Goal: Task Accomplishment & Management: Manage account settings

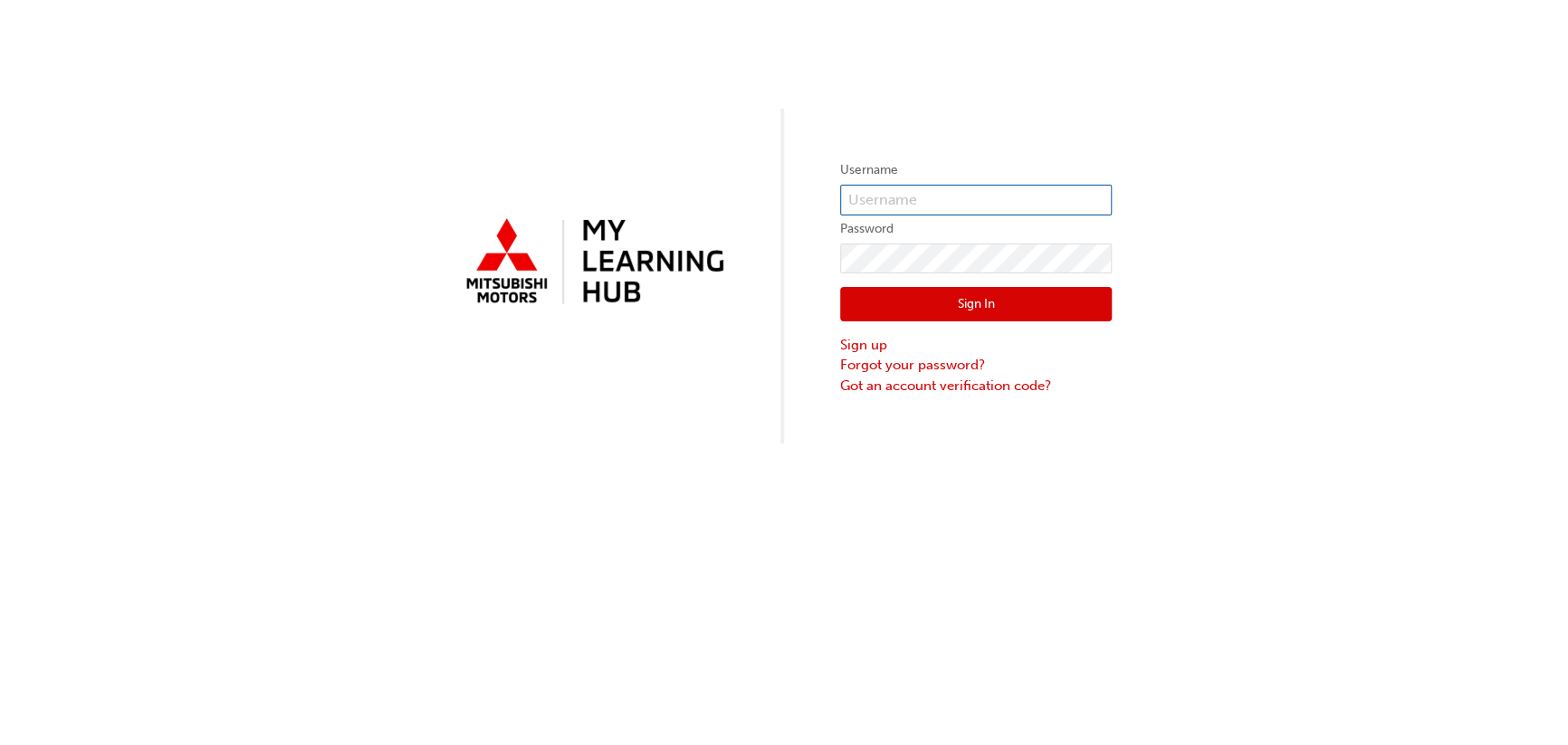
type input "0005593571"
click at [1044, 313] on button "Sign In" at bounding box center [975, 304] width 271 height 35
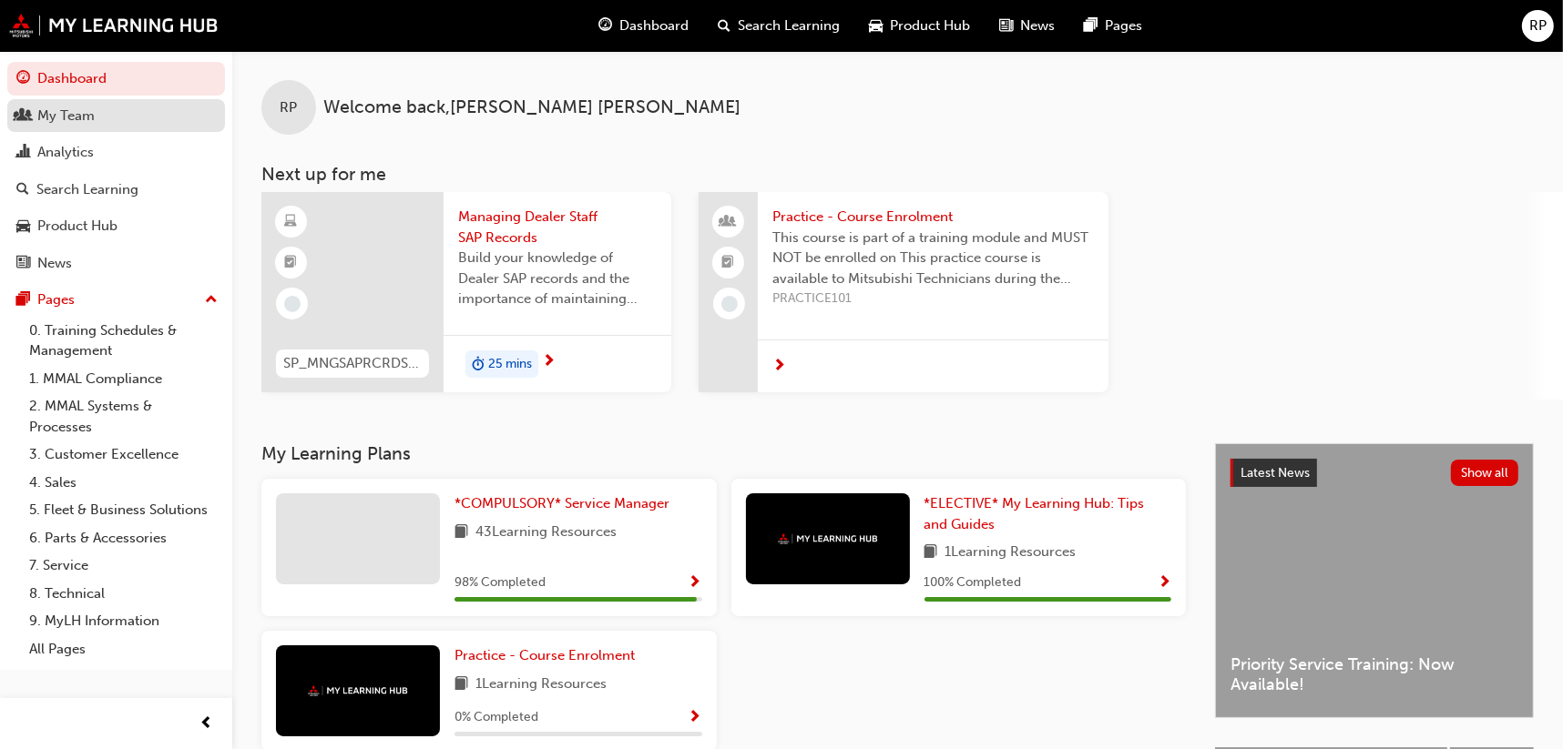
click at [80, 124] on div "My Team" at bounding box center [65, 116] width 57 height 21
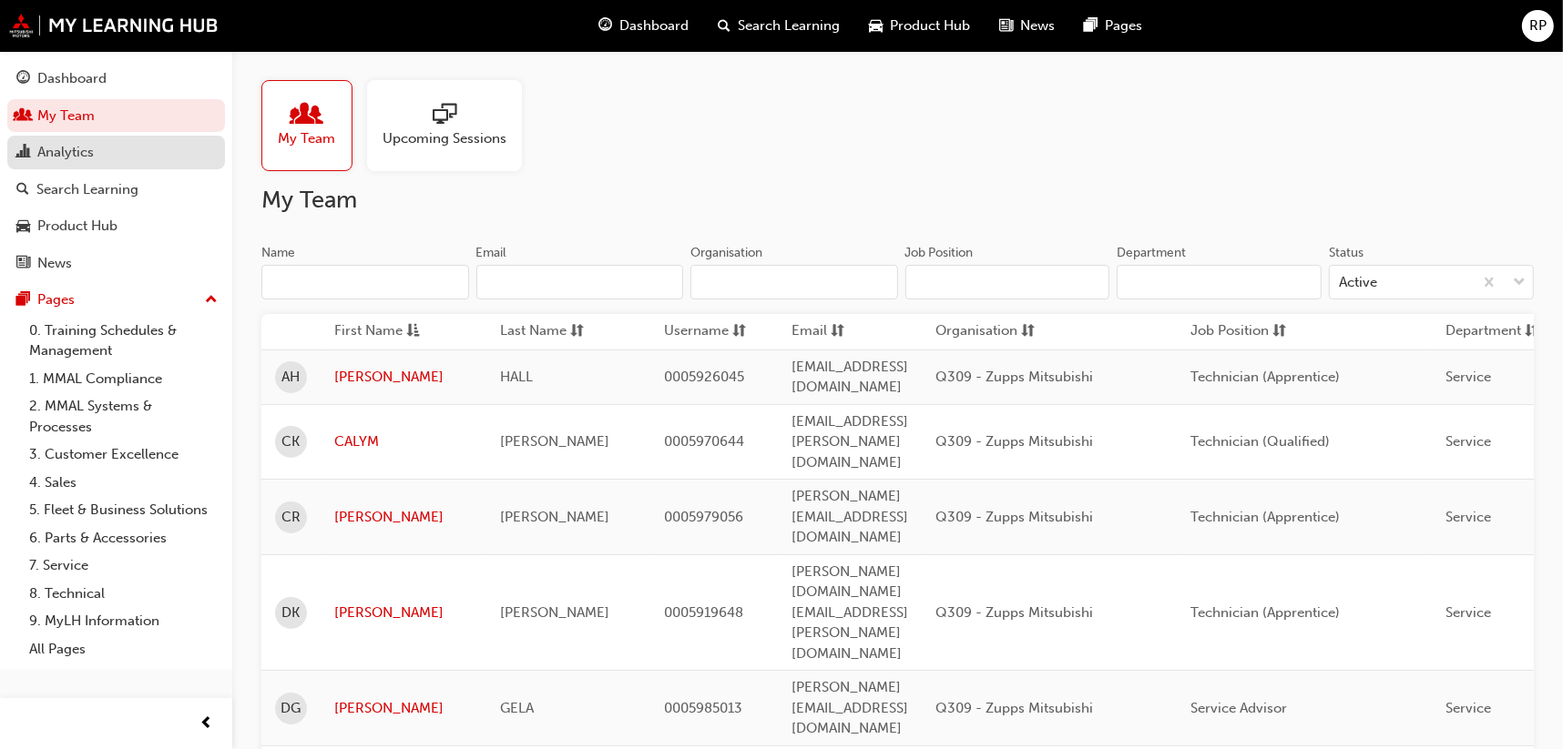
click at [72, 148] on div "Analytics" at bounding box center [65, 152] width 56 height 21
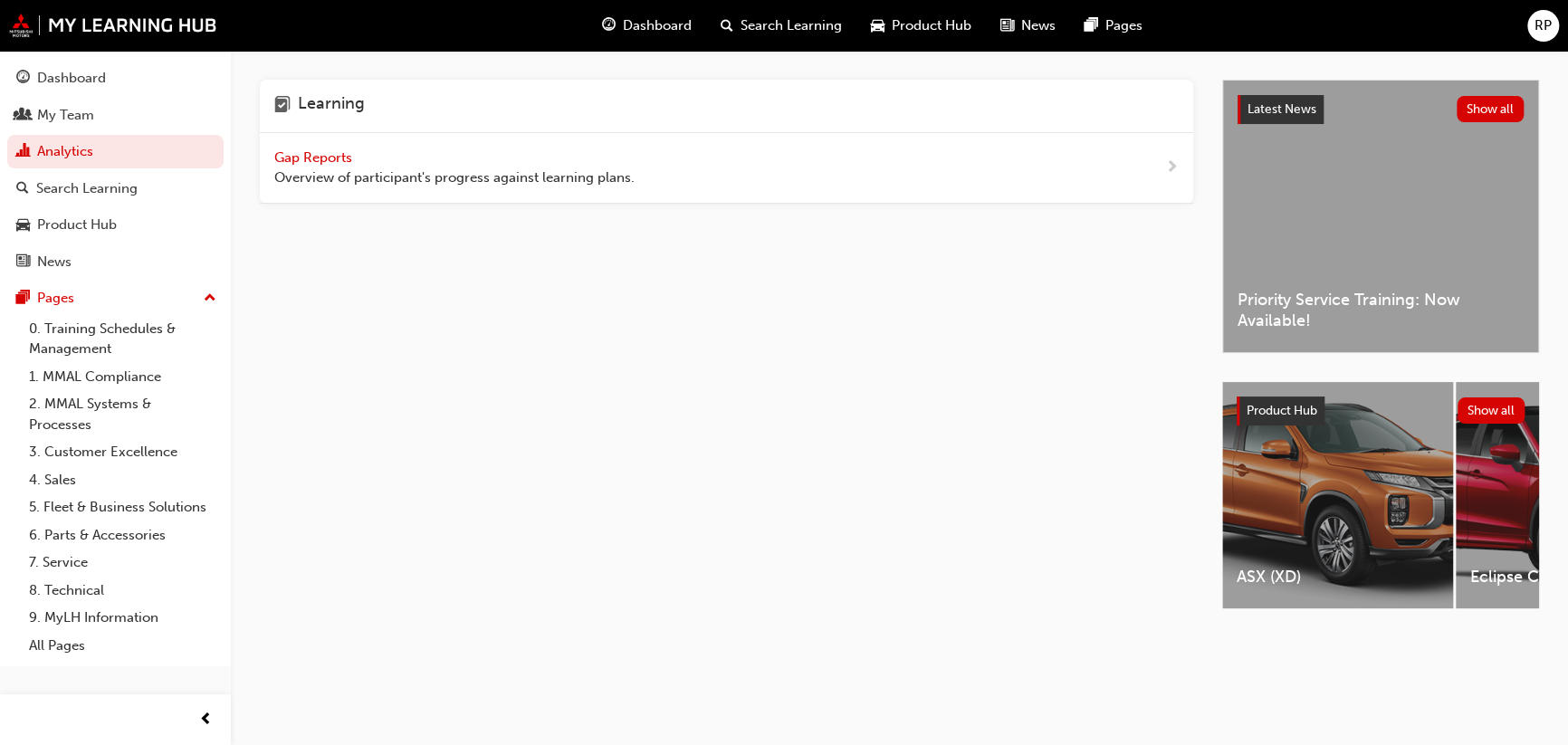
click at [345, 158] on span "Gap Reports" at bounding box center [315, 157] width 82 height 16
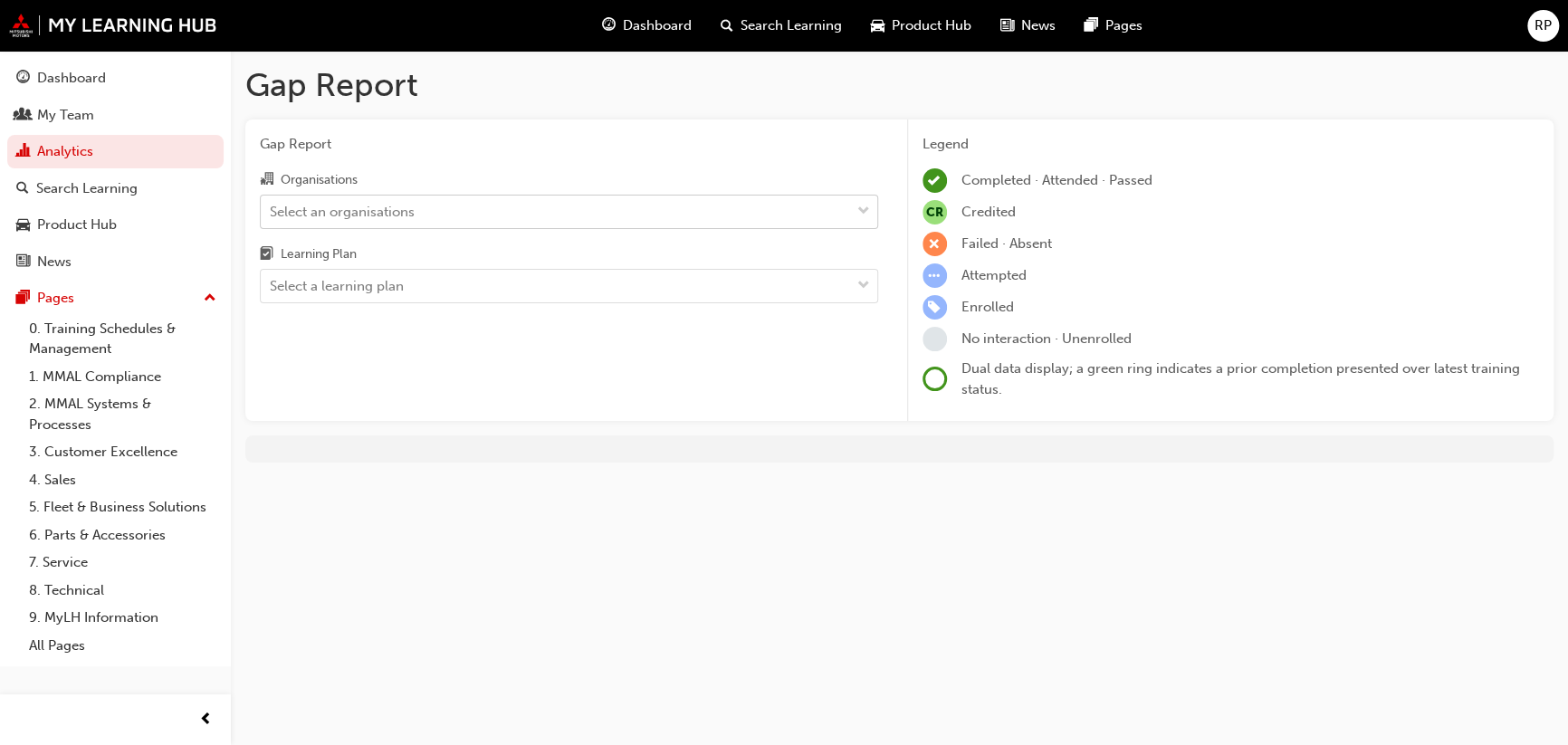
click at [376, 228] on div "Select an organisations" at bounding box center [569, 212] width 618 height 35
click at [271, 218] on input "Organisations Select an organisations" at bounding box center [270, 210] width 2 height 15
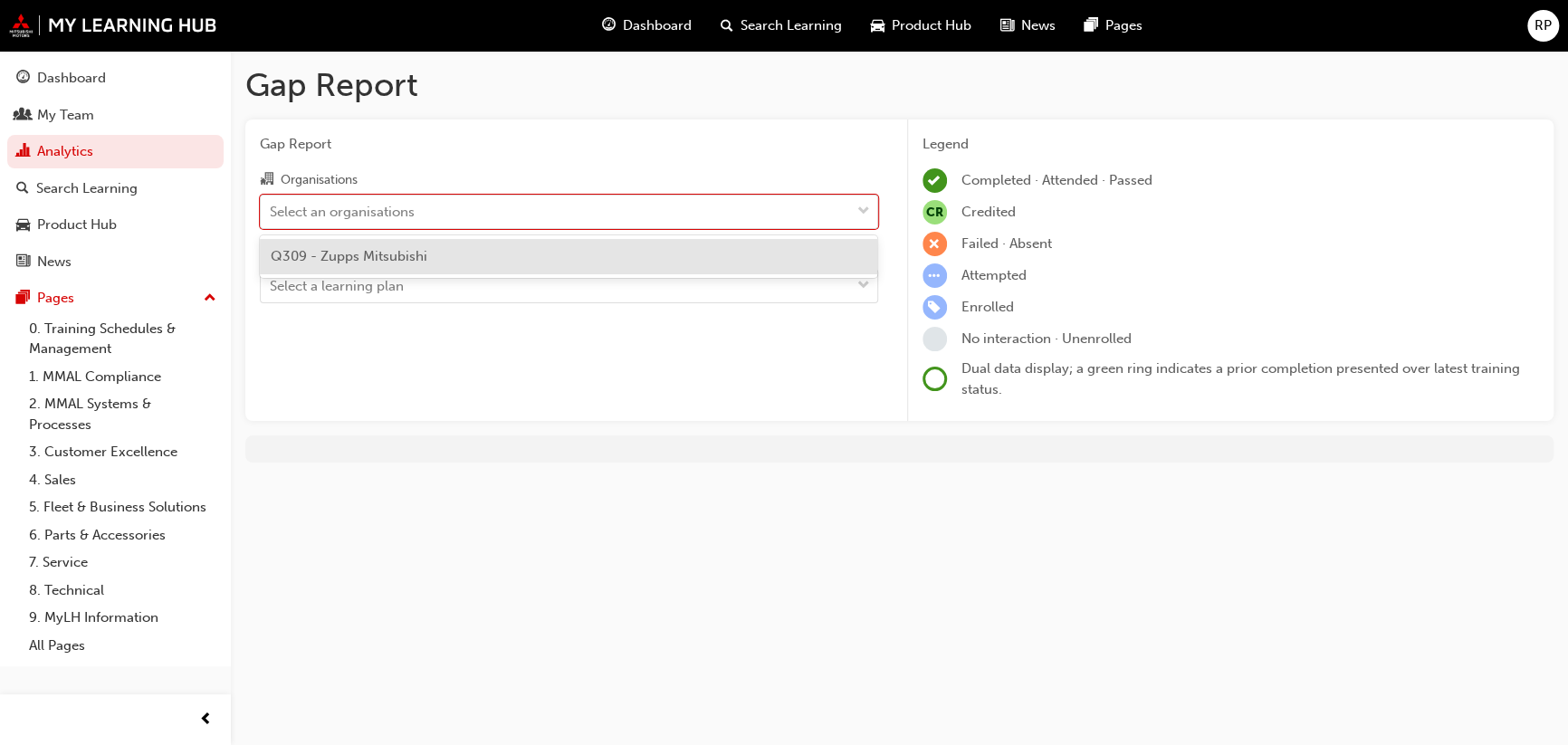
click at [364, 257] on span "Q309 - Zupps Mitsubishi" at bounding box center [349, 257] width 157 height 16
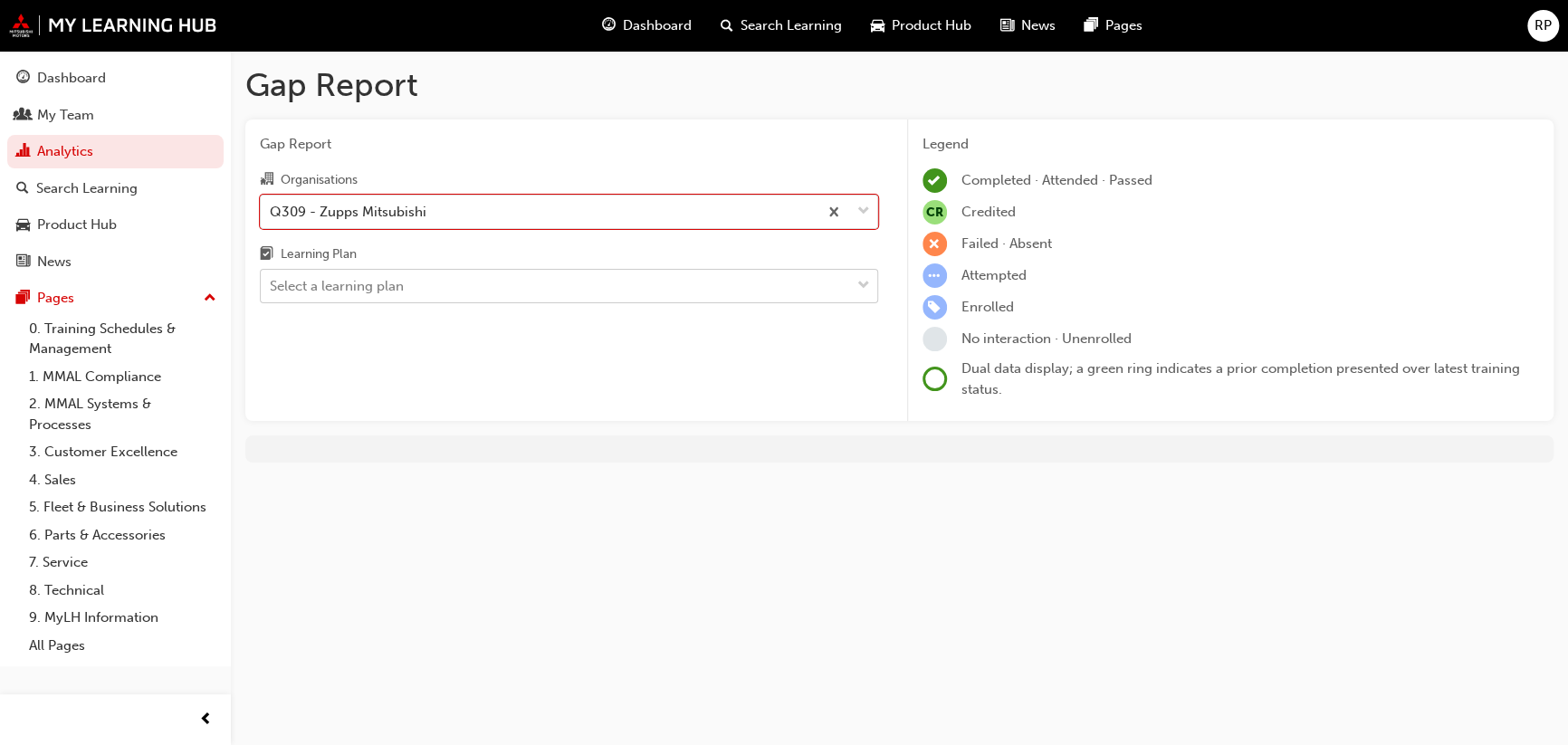
click at [359, 275] on div "Select a learning plan" at bounding box center [555, 286] width 590 height 32
click at [271, 279] on input "Learning Plan Select a learning plan" at bounding box center [270, 285] width 2 height 15
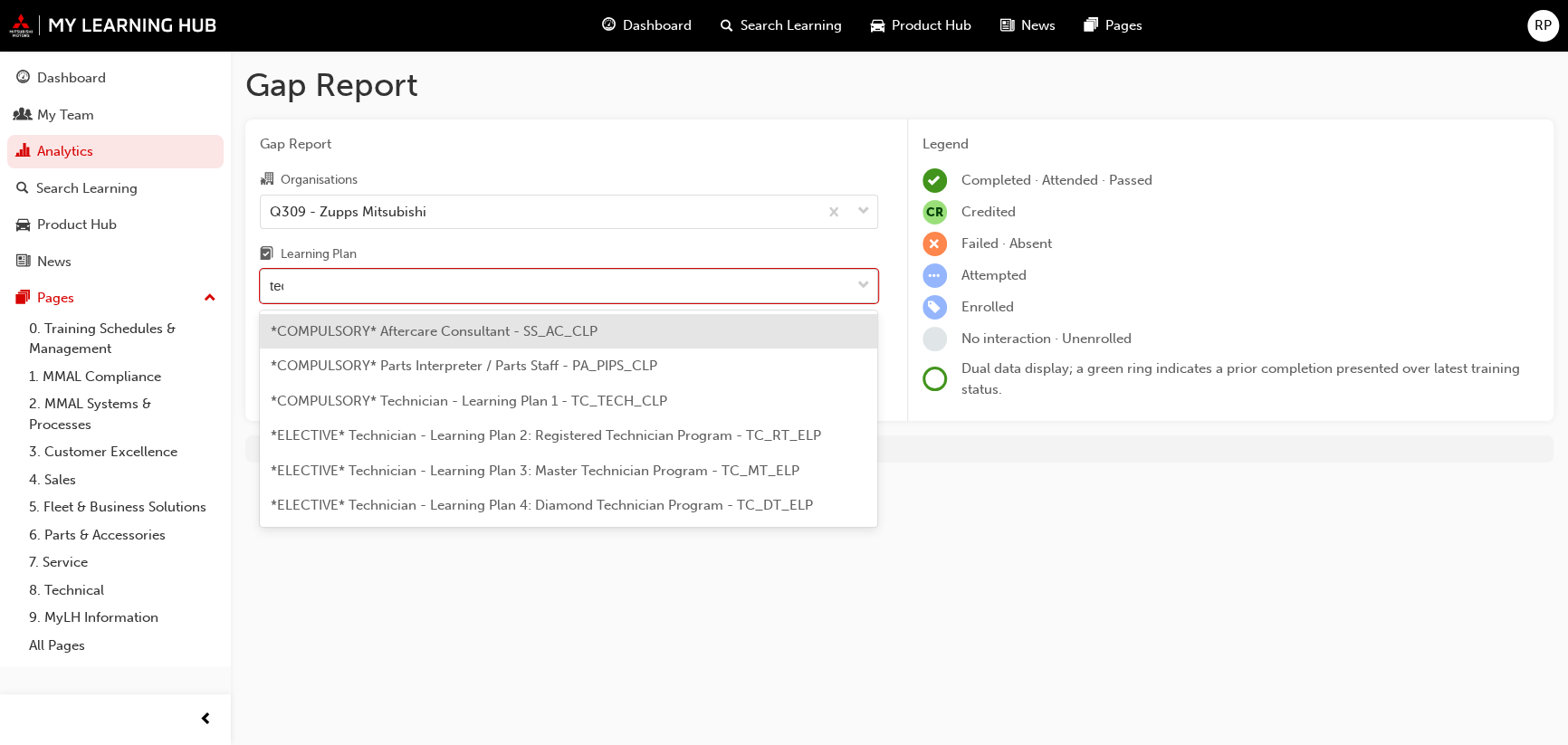
type input "tech"
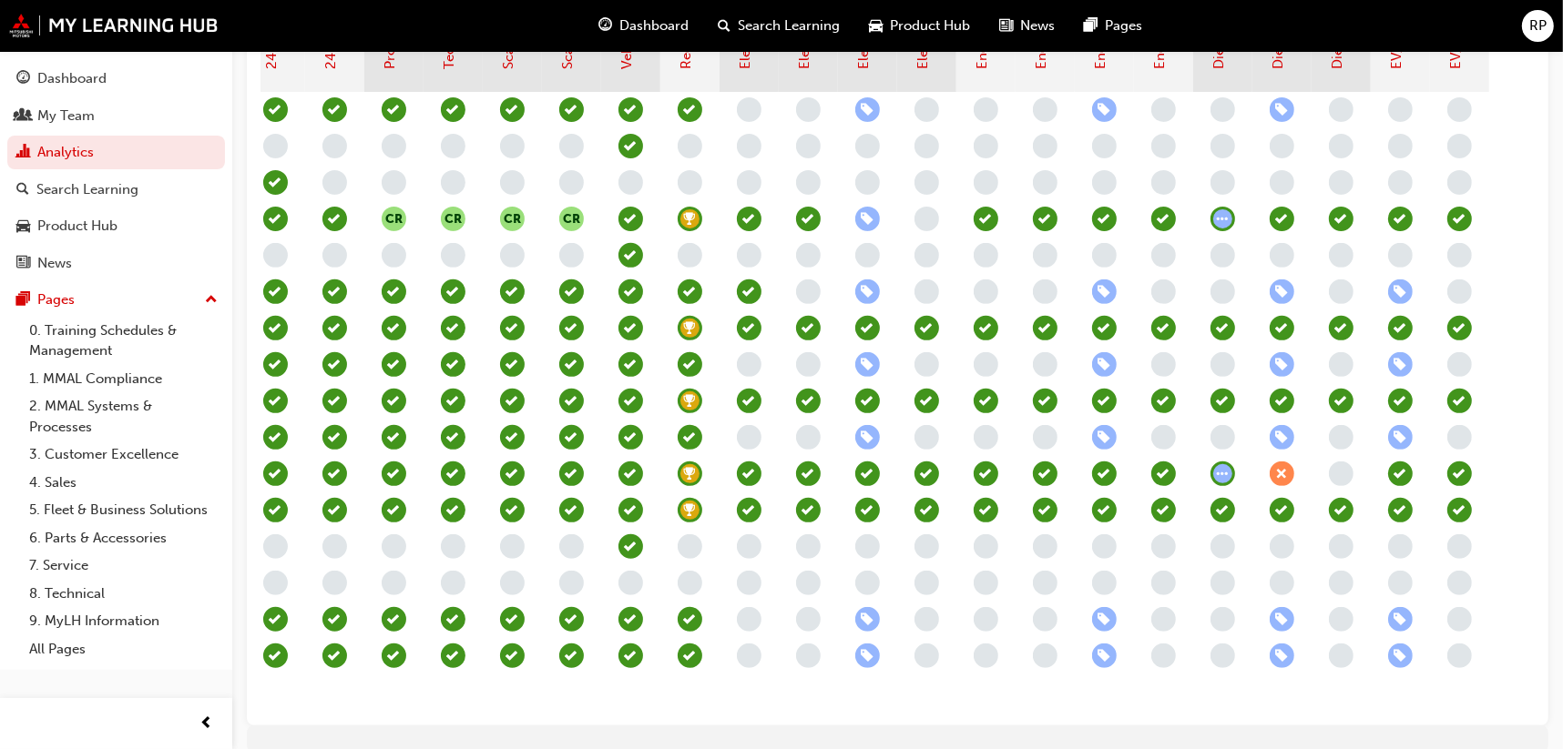
scroll to position [722, 0]
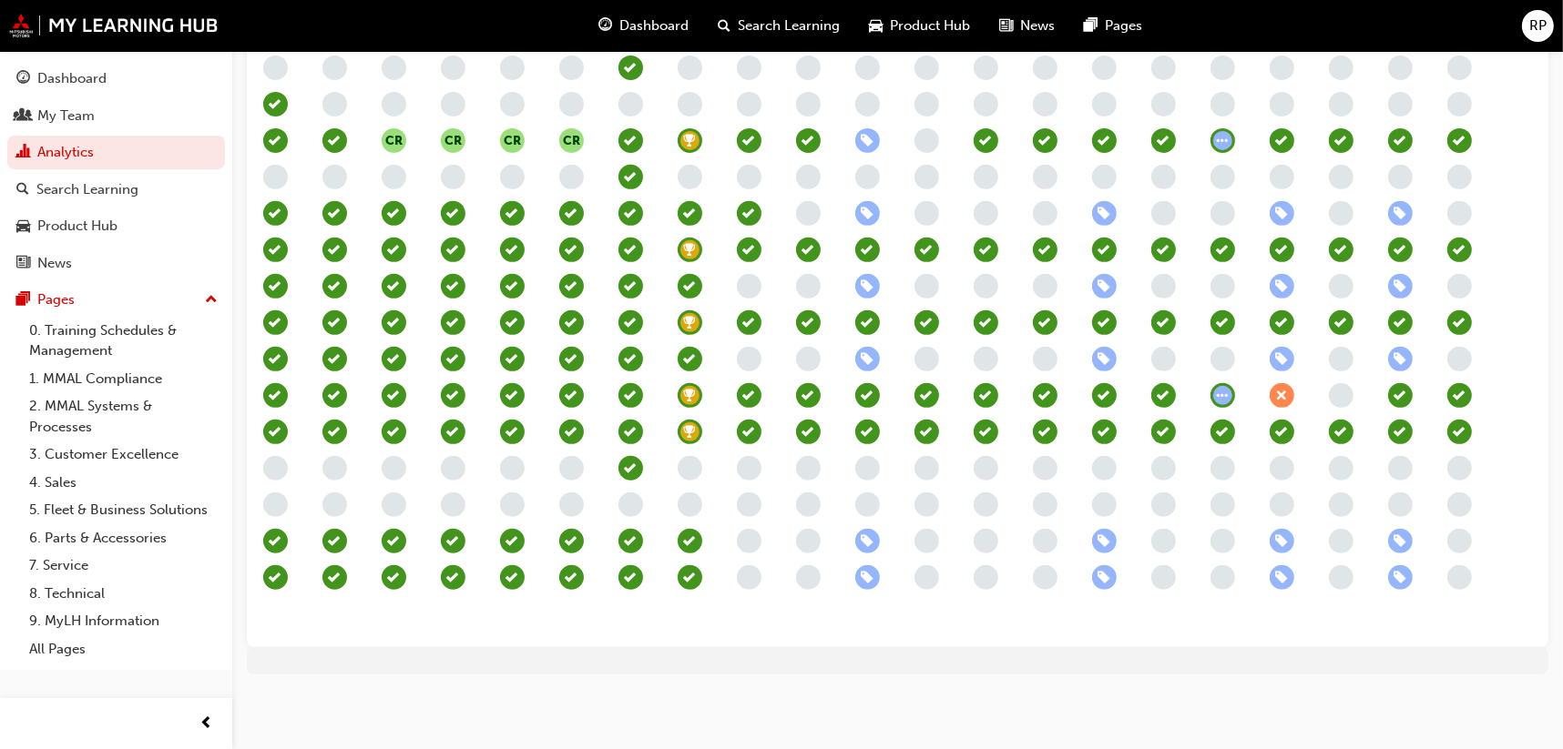
click at [1095, 529] on span "learningRecordVerb_ENROLL-icon" at bounding box center [1104, 541] width 25 height 25
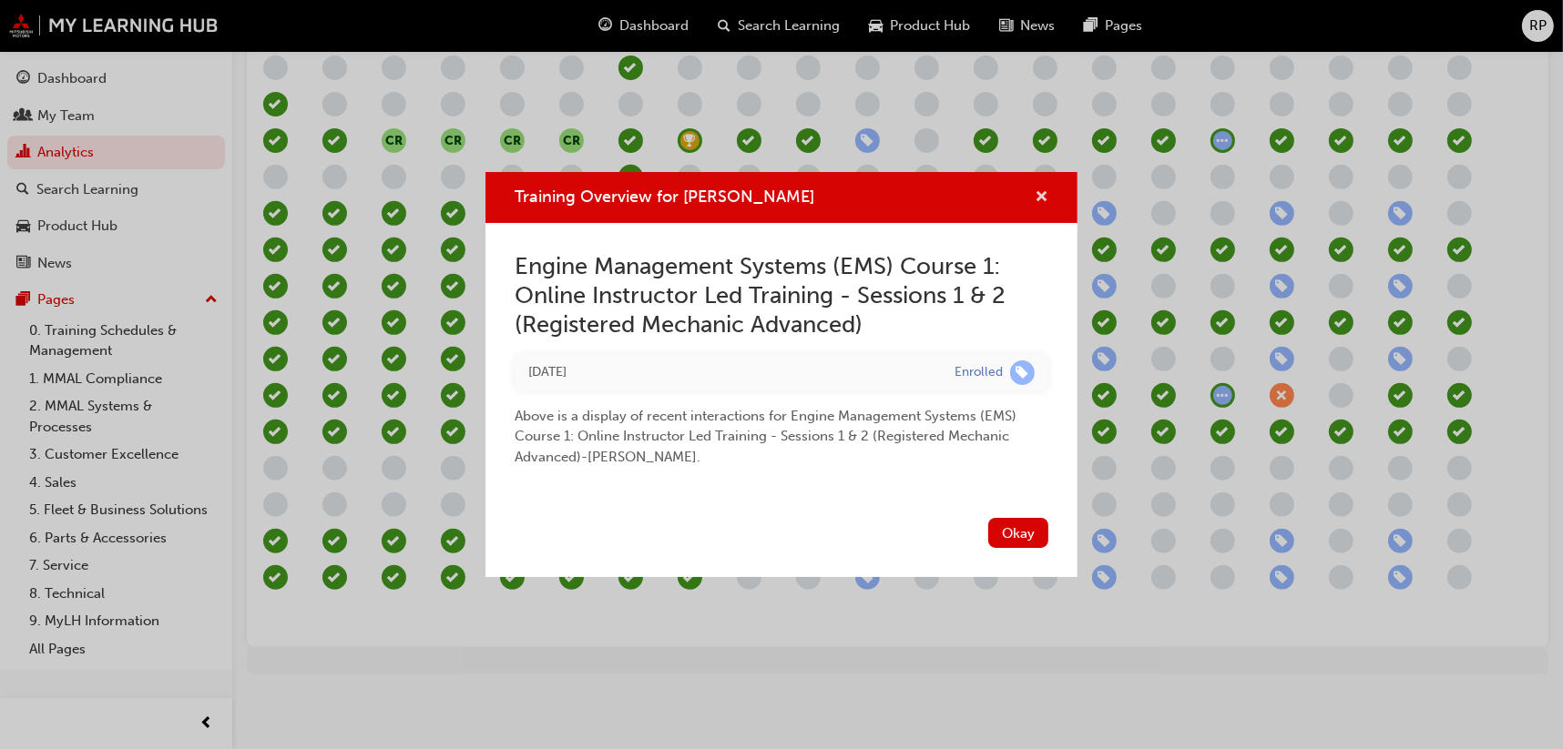
click at [1044, 194] on span "cross-icon" at bounding box center [1041, 198] width 14 height 16
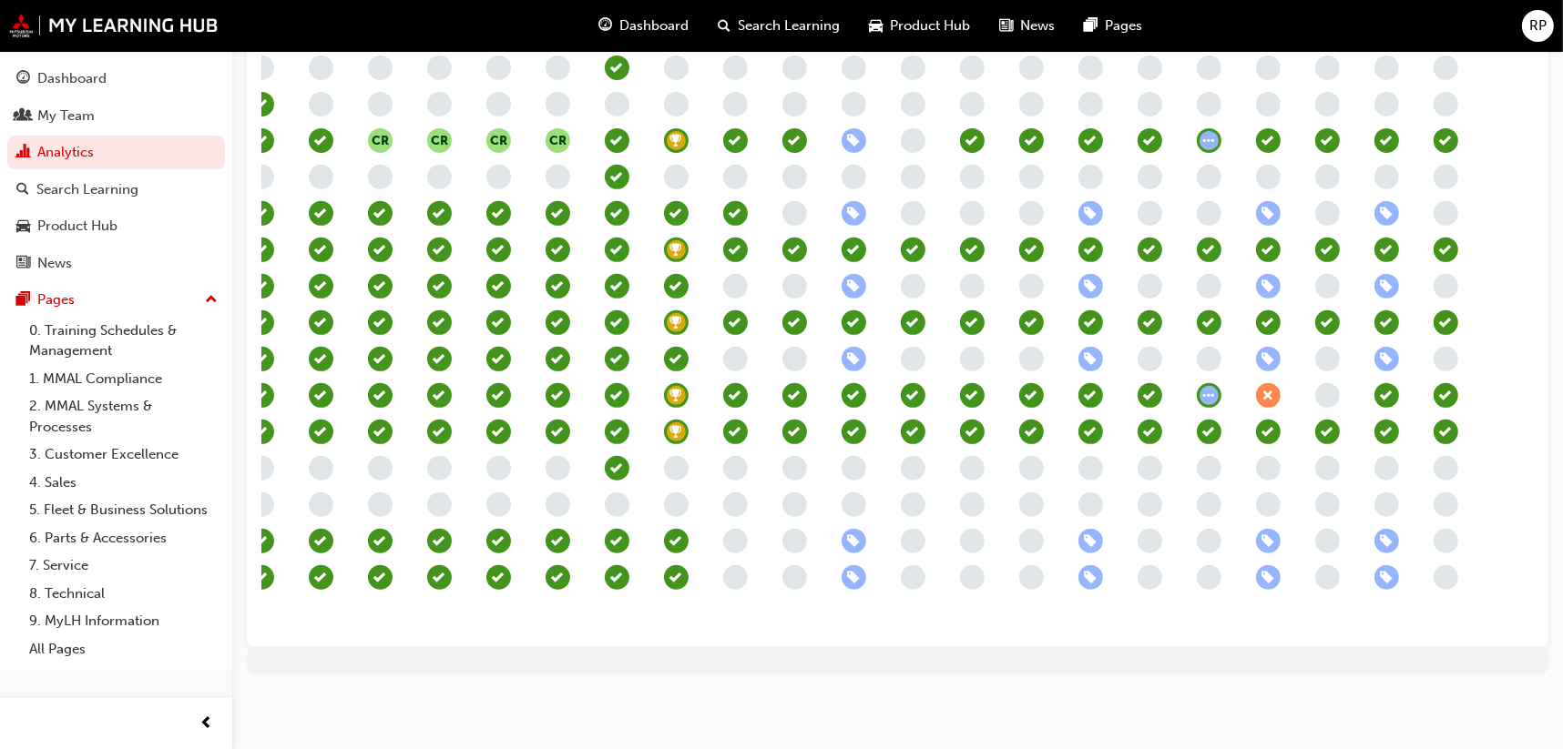
click at [1085, 531] on span "learningRecordVerb_ENROLL-icon" at bounding box center [1090, 541] width 25 height 25
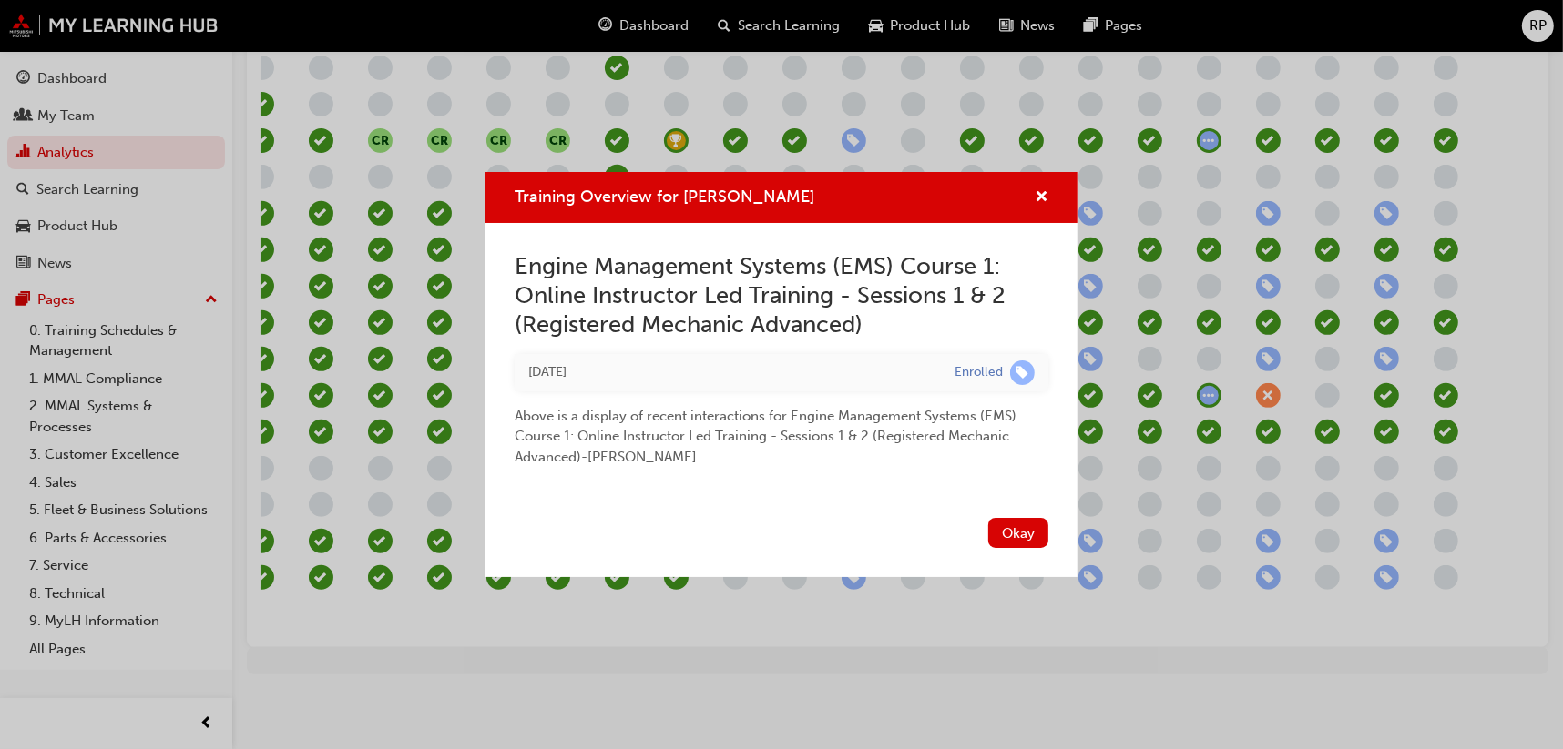
click at [1019, 371] on span "learningRecordVerb_ENROLL-icon" at bounding box center [1022, 373] width 25 height 25
click at [973, 377] on div "Enrolled" at bounding box center [978, 372] width 48 height 17
click at [1010, 529] on button "Okay" at bounding box center [1018, 533] width 60 height 30
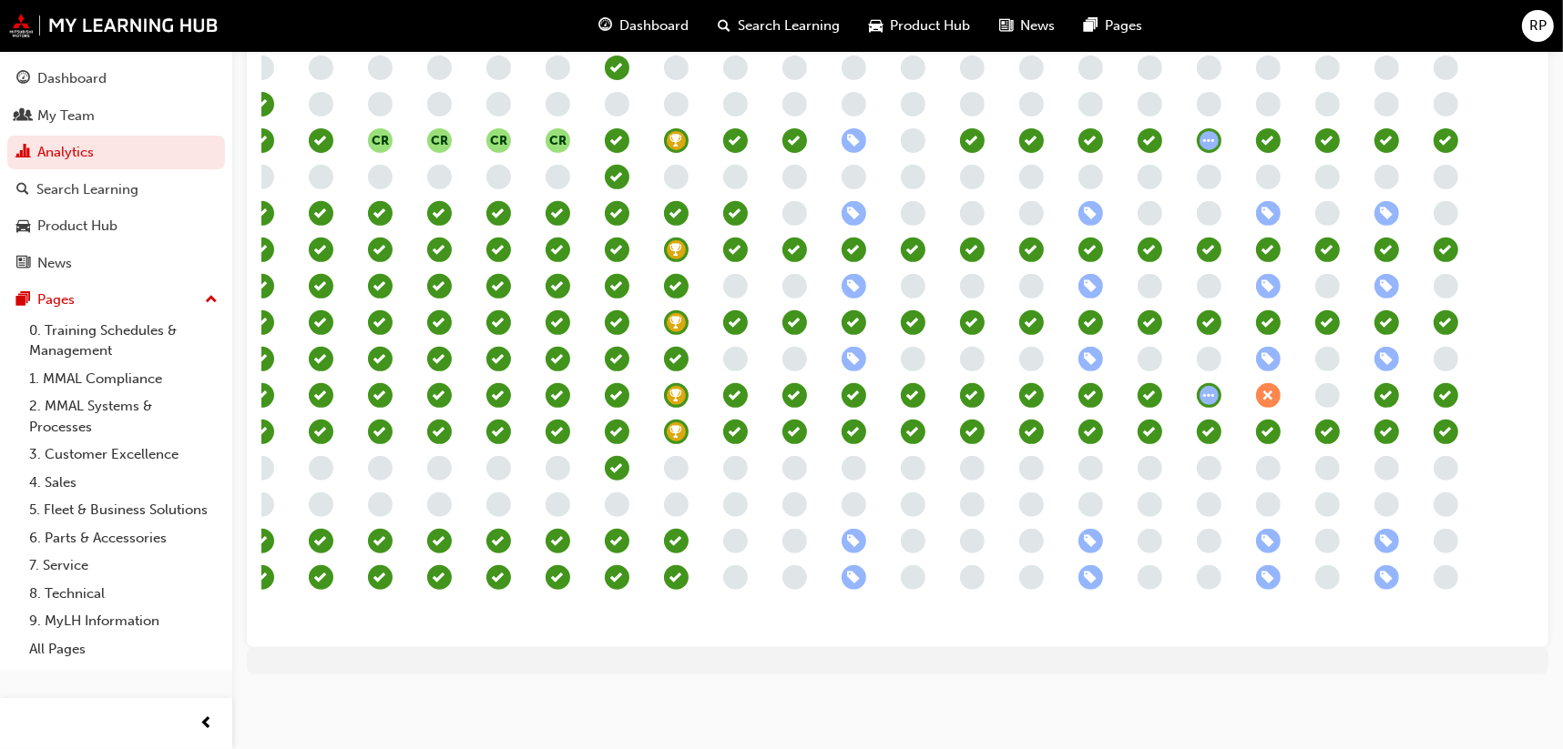
scroll to position [267, 0]
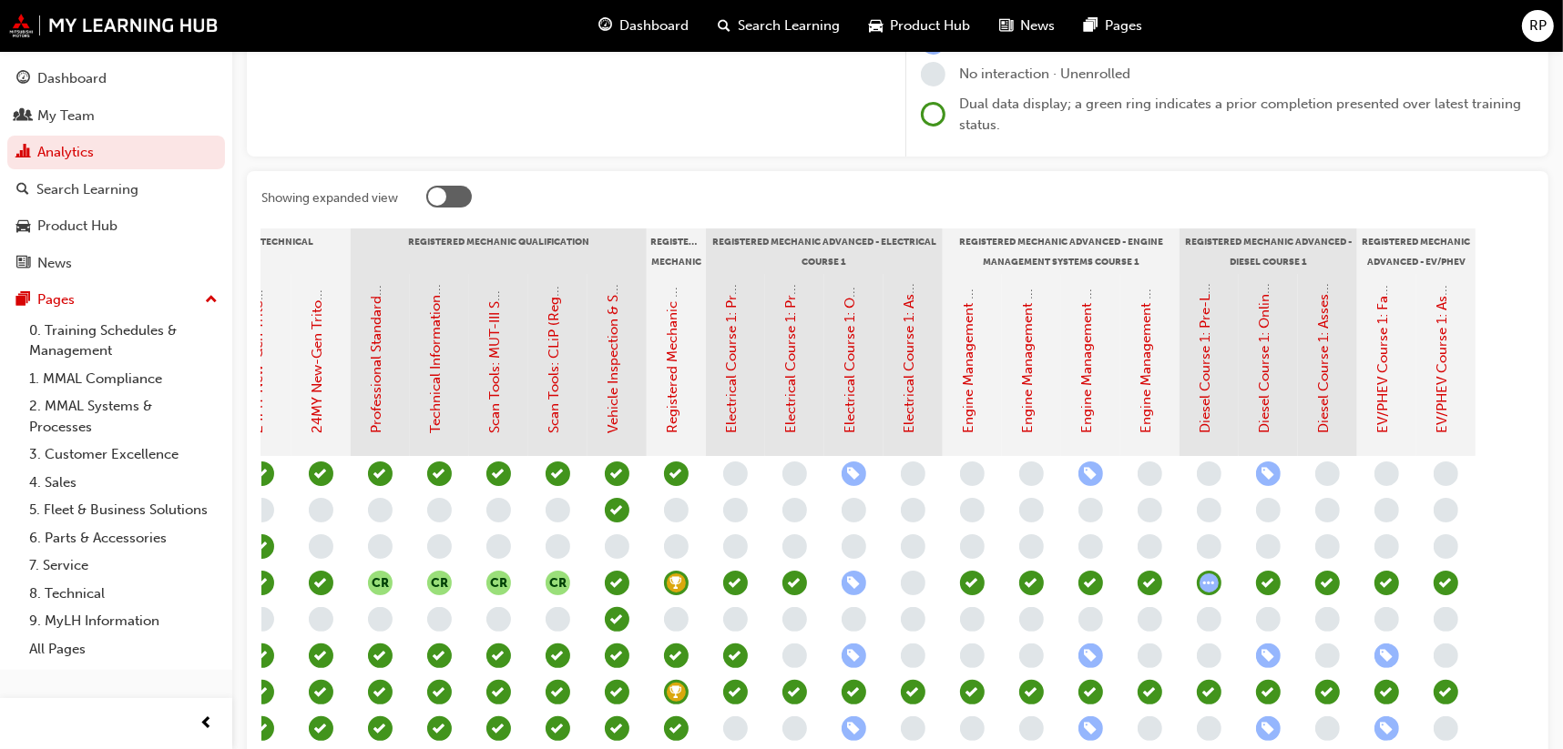
click at [1072, 334] on div "Engine Management Systems (EMS) Course 1: Online Instructor Led Training - Sess…" at bounding box center [1090, 365] width 59 height 182
click at [1082, 333] on link "Engine Management Systems (EMS) Course 1: Online Instructor Led Training - Sess…" at bounding box center [1087, 37] width 16 height 794
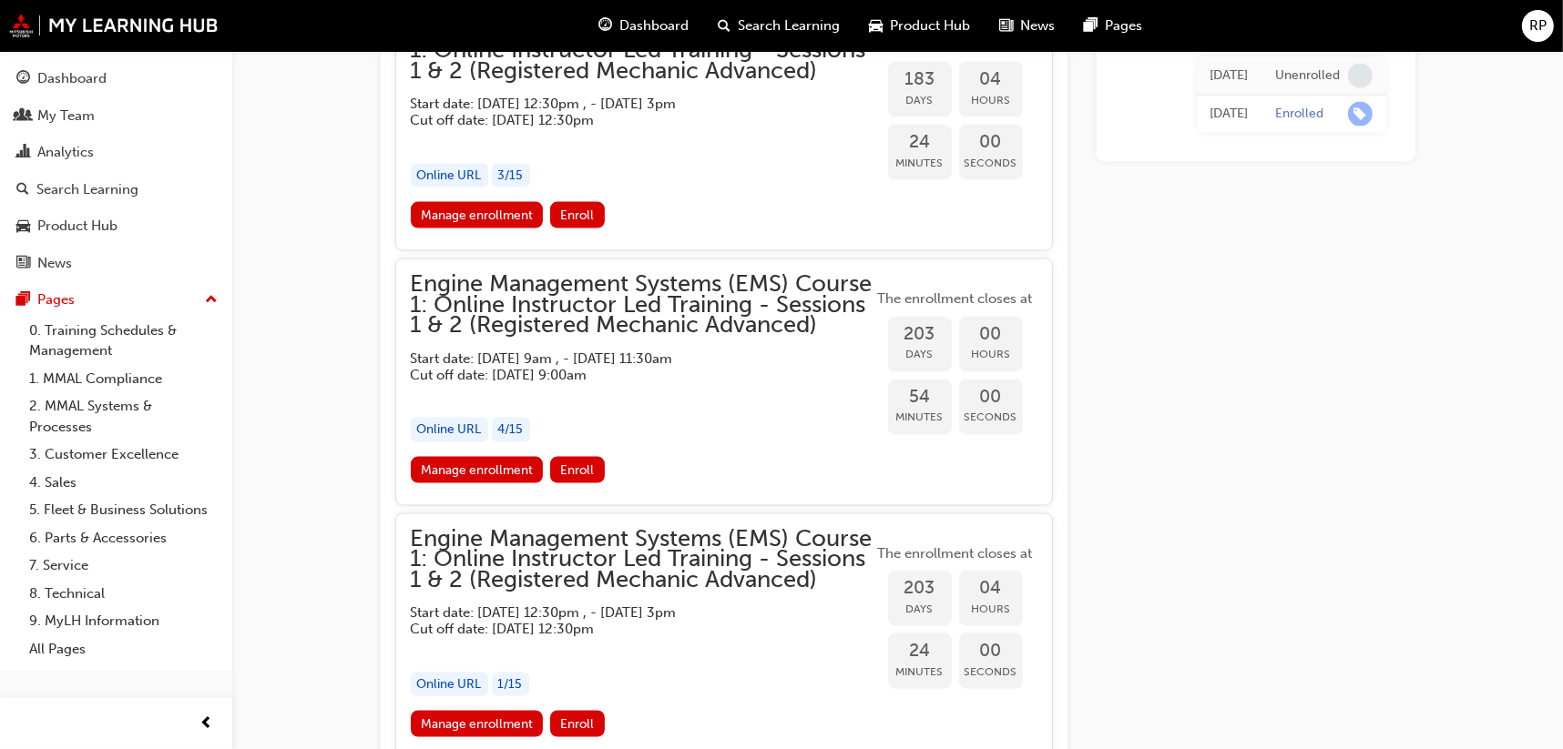
scroll to position [2849, 0]
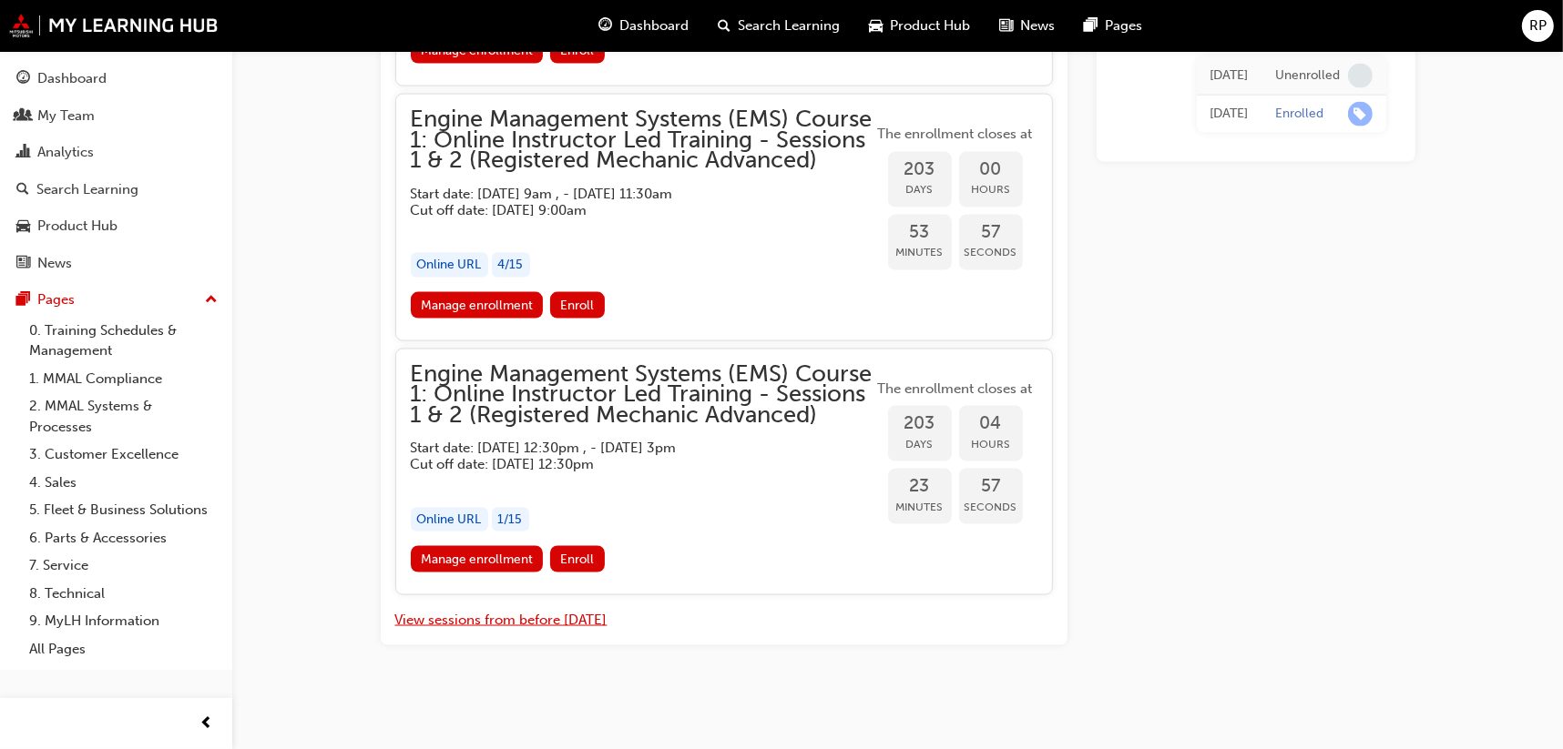
click at [545, 631] on button "View sessions from before today" at bounding box center [501, 620] width 212 height 21
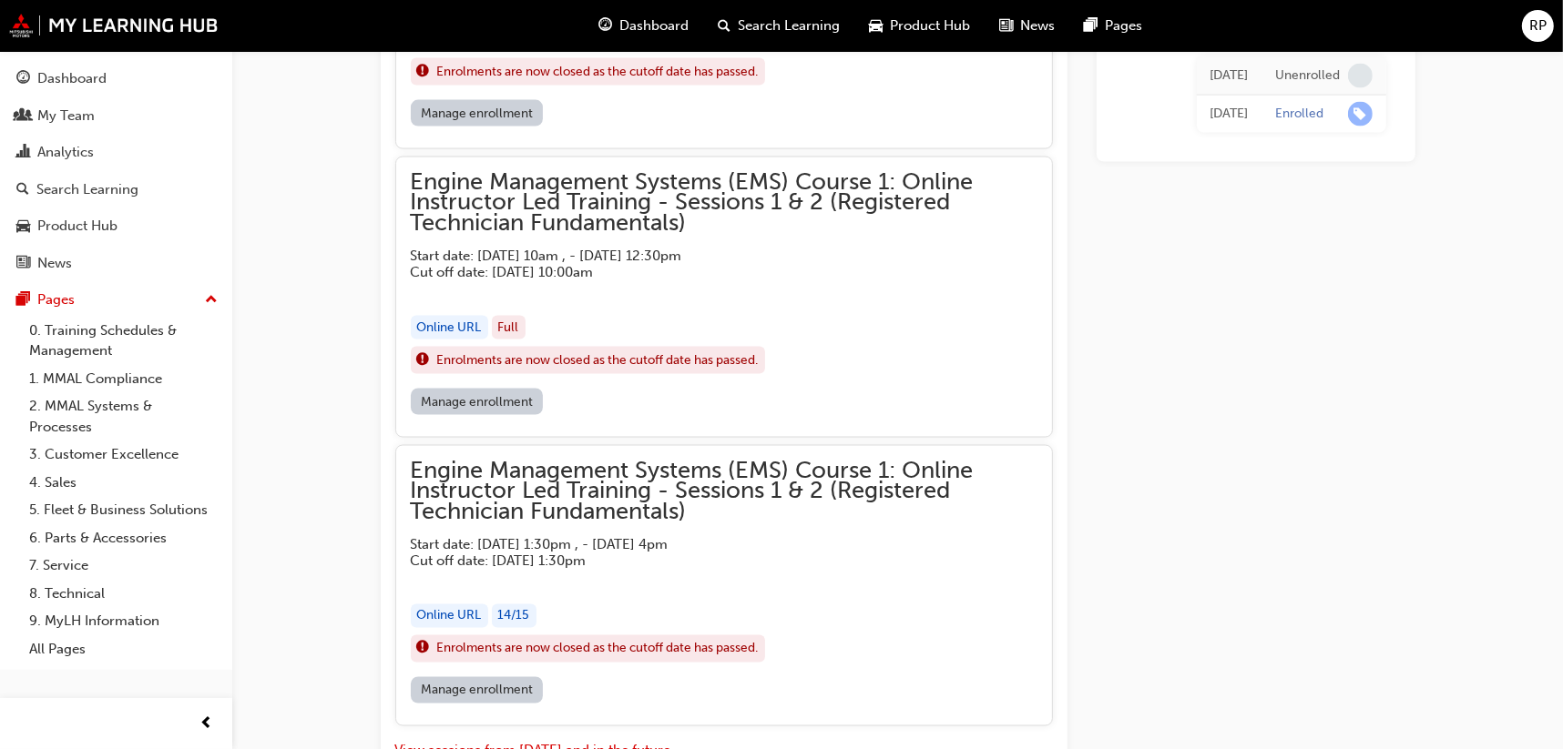
scroll to position [9840, 0]
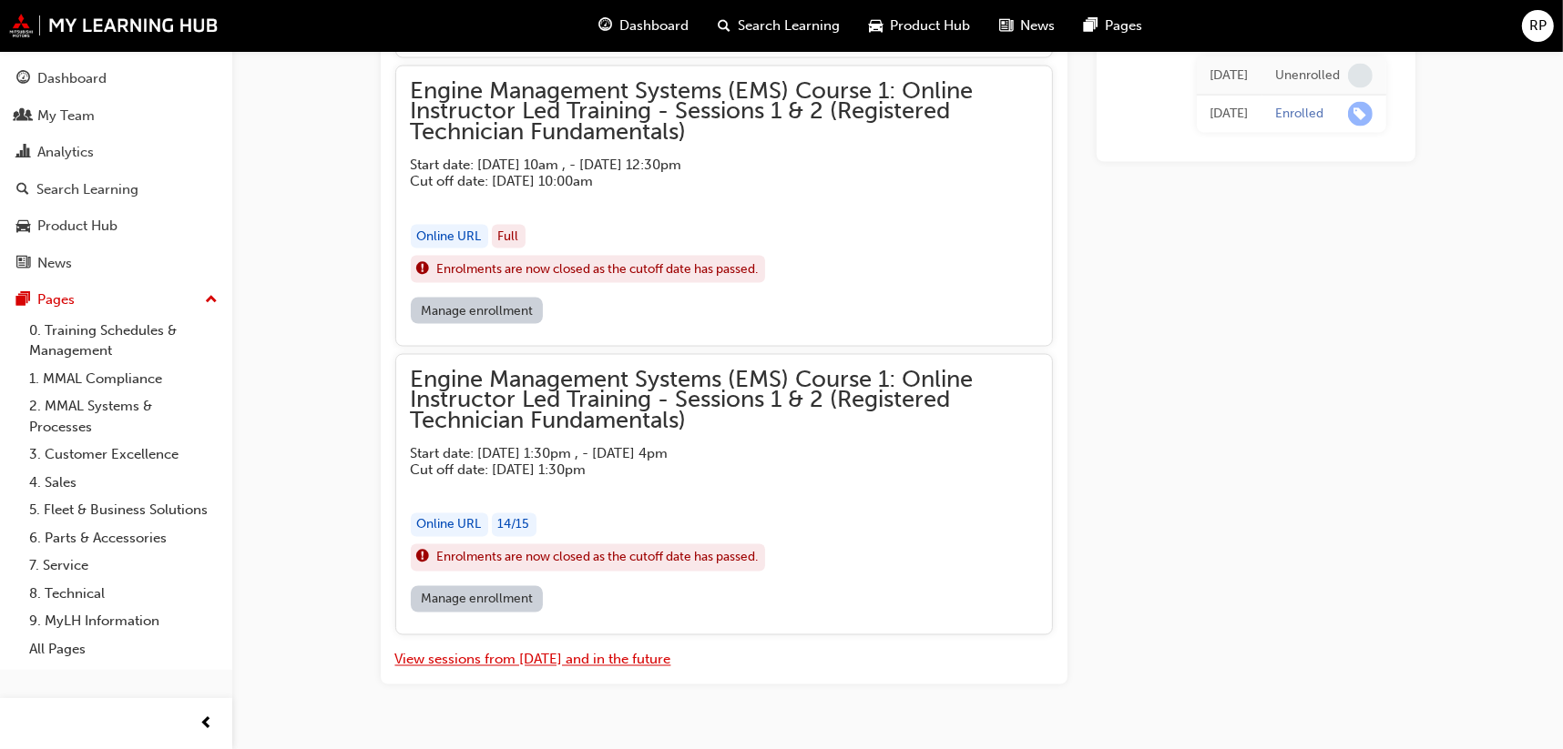
click at [504, 650] on button "View sessions from today and in the future" at bounding box center [533, 660] width 276 height 21
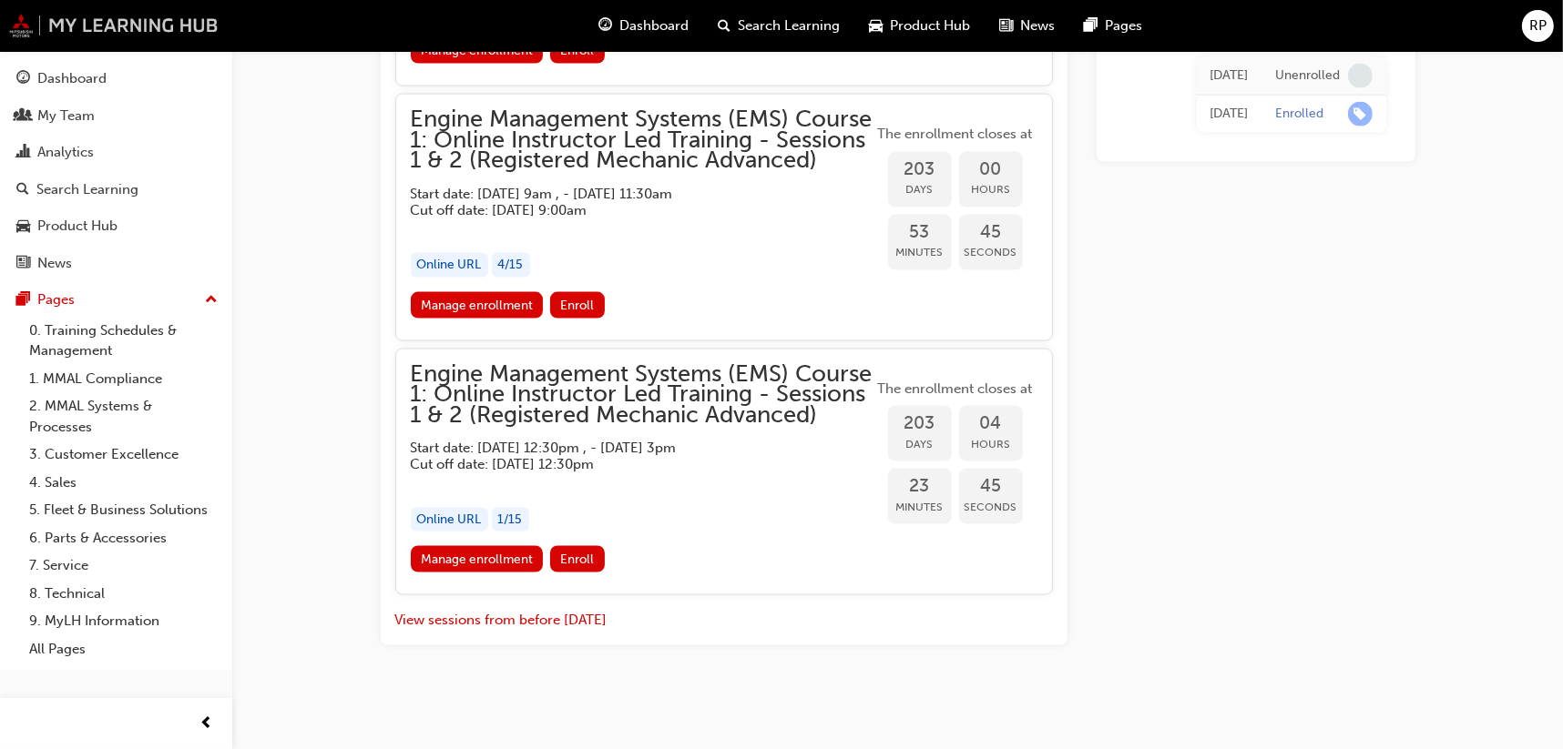
click at [176, 33] on img at bounding box center [113, 26] width 209 height 24
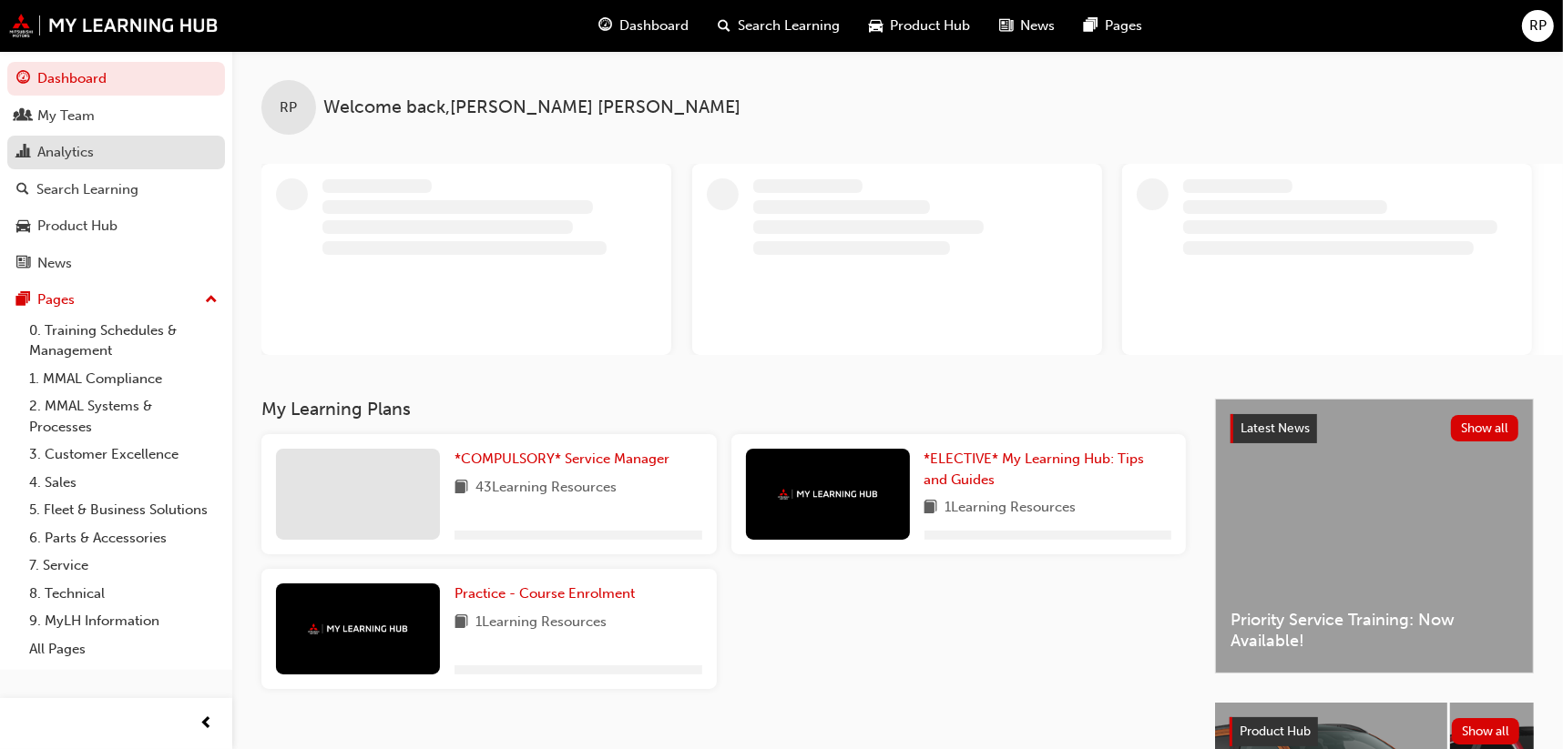
click at [89, 152] on div "Analytics" at bounding box center [65, 152] width 56 height 21
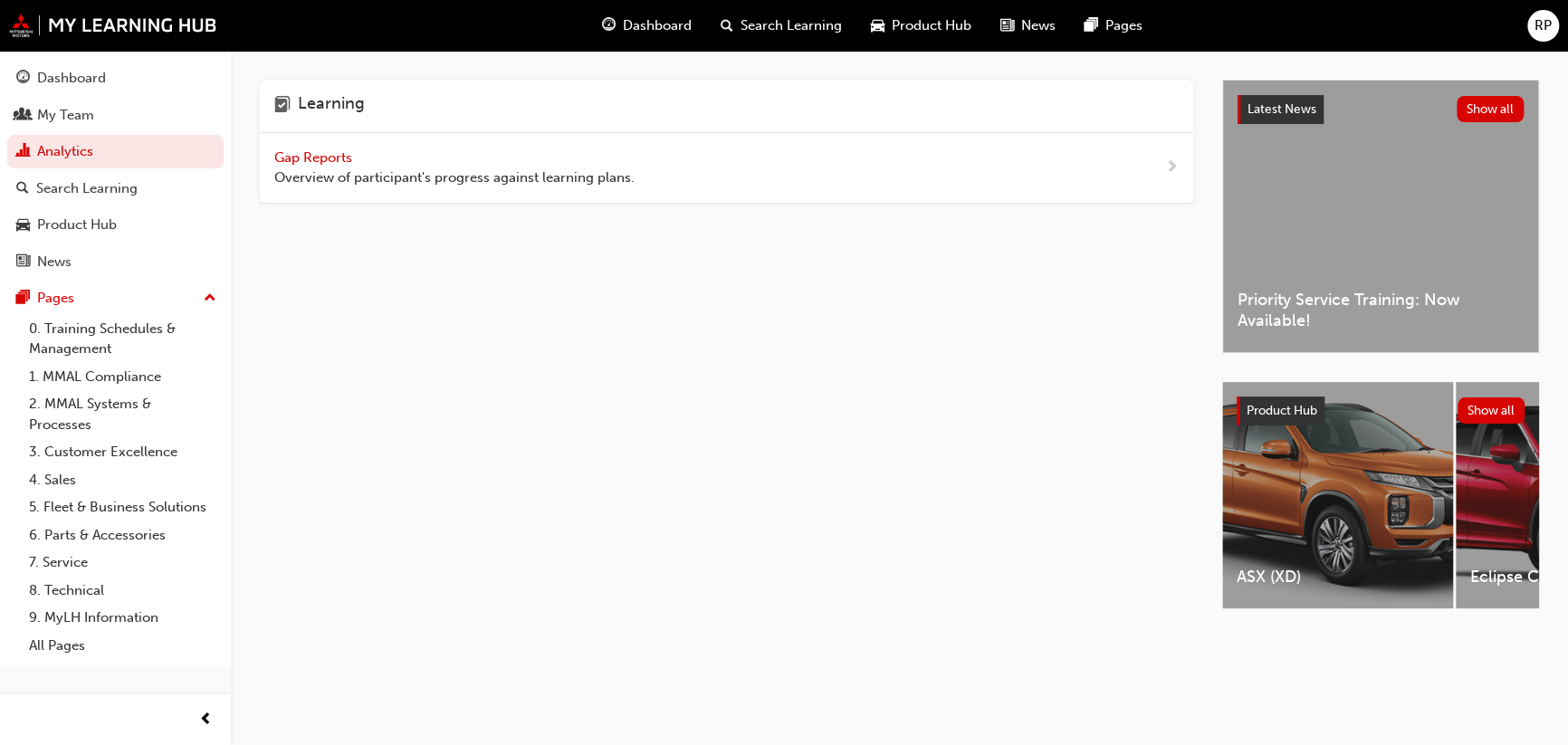
click at [340, 150] on span "Gap Reports" at bounding box center [315, 157] width 82 height 16
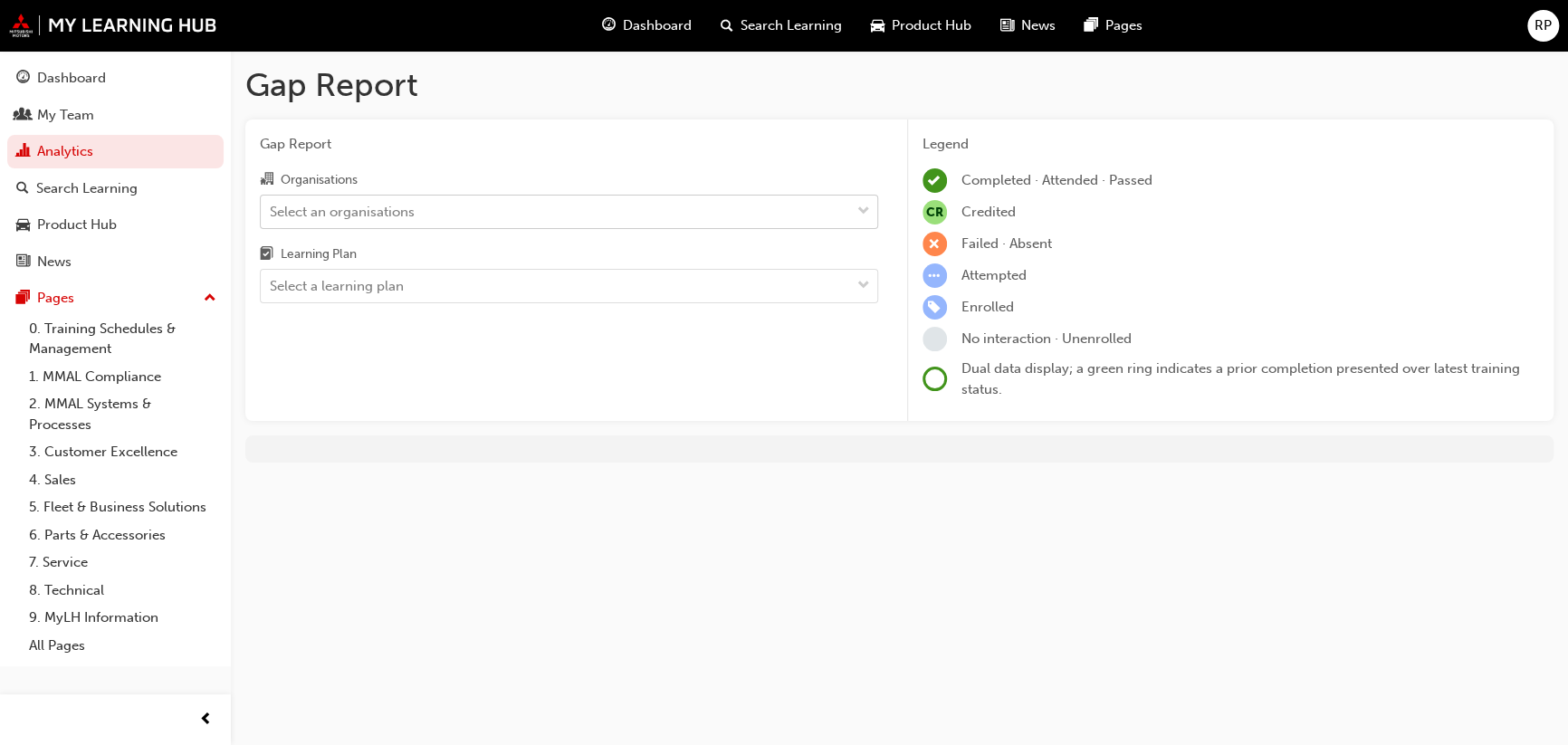
click at [409, 206] on div "Select an organisations" at bounding box center [342, 211] width 145 height 21
click at [271, 206] on input "Organisations Select an organisations" at bounding box center [270, 210] width 2 height 15
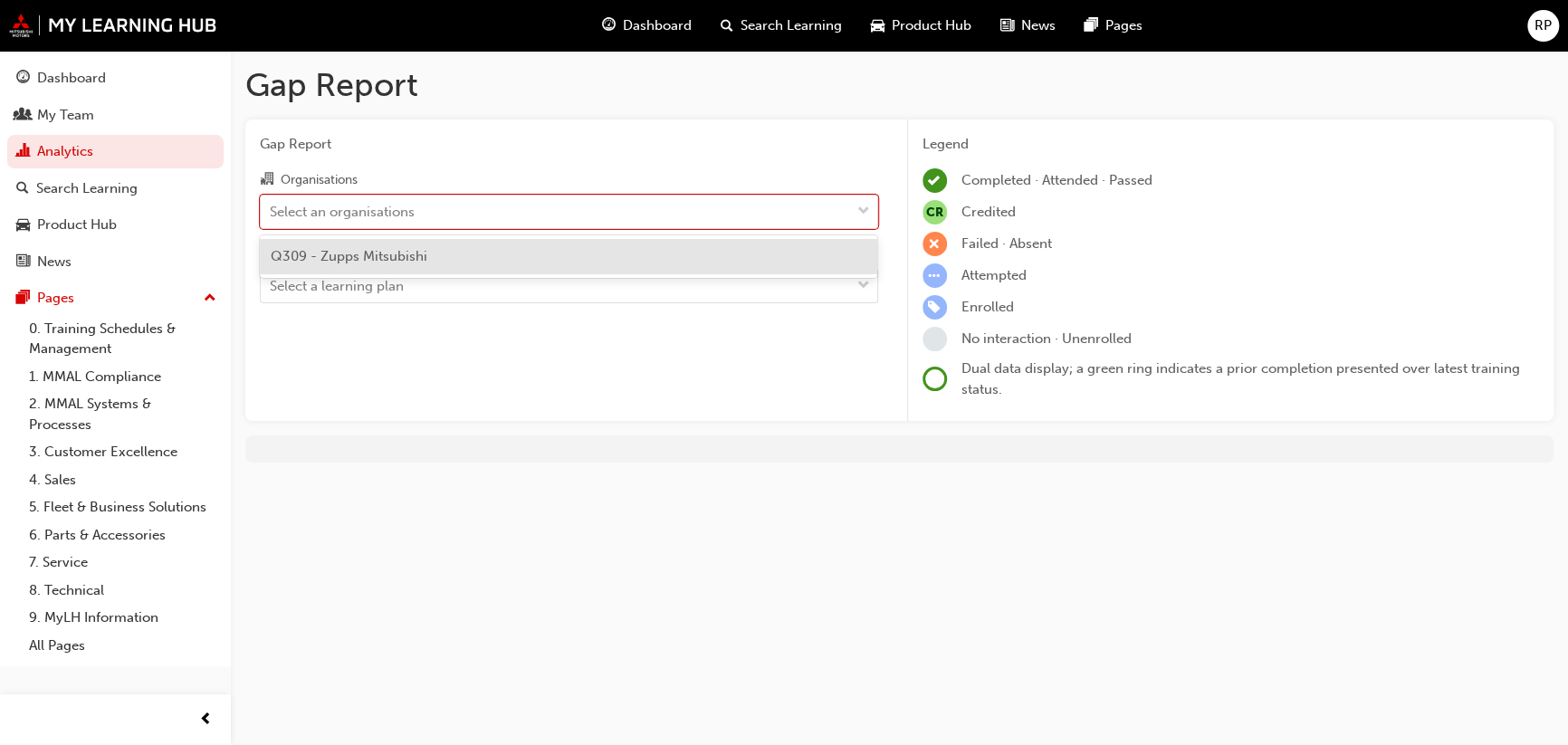
click at [424, 262] on span "Q309 - Zupps Mitsubishi" at bounding box center [349, 257] width 157 height 16
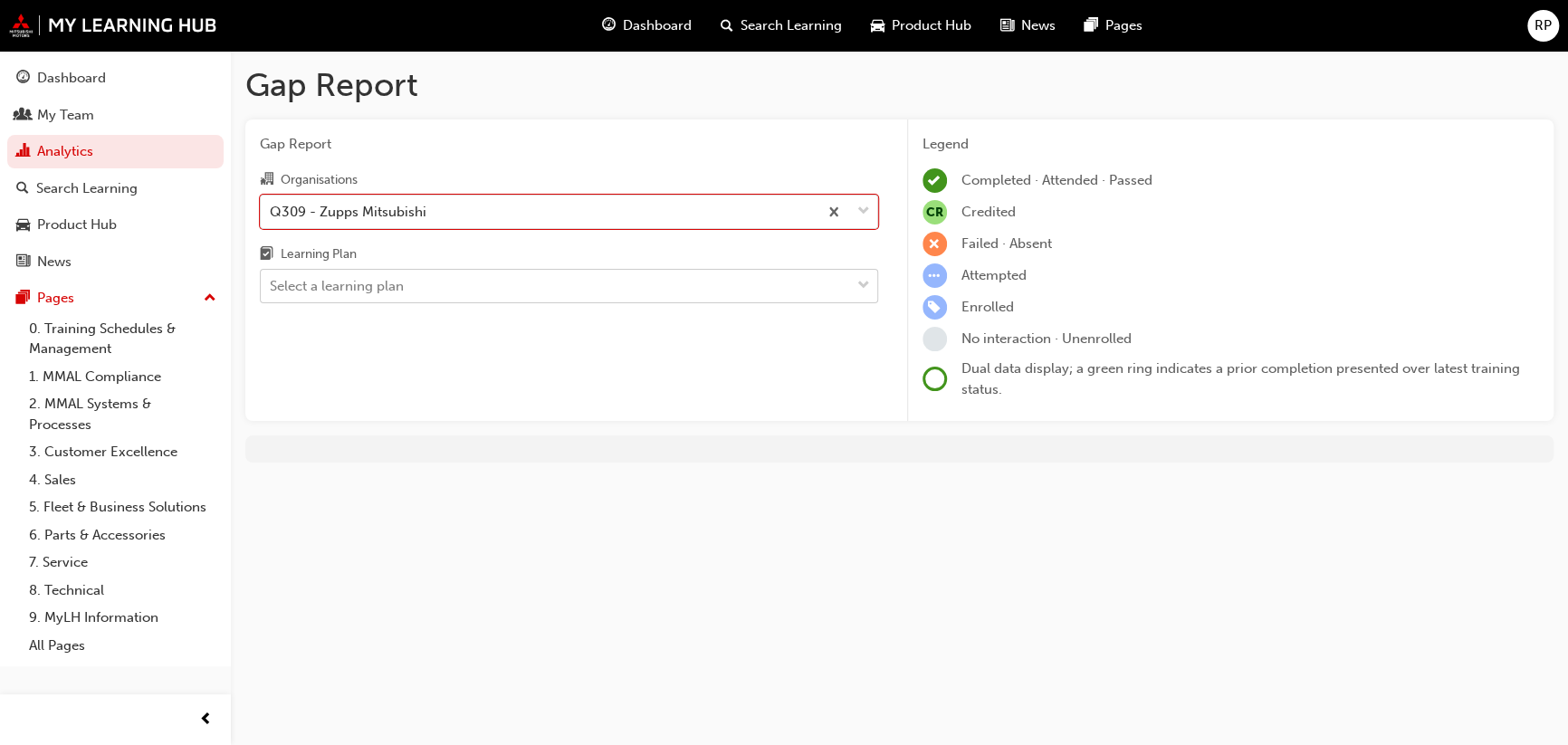
click at [424, 279] on div "Select a learning plan" at bounding box center [555, 286] width 590 height 32
click at [271, 279] on input "Learning Plan Select a learning plan" at bounding box center [270, 285] width 2 height 15
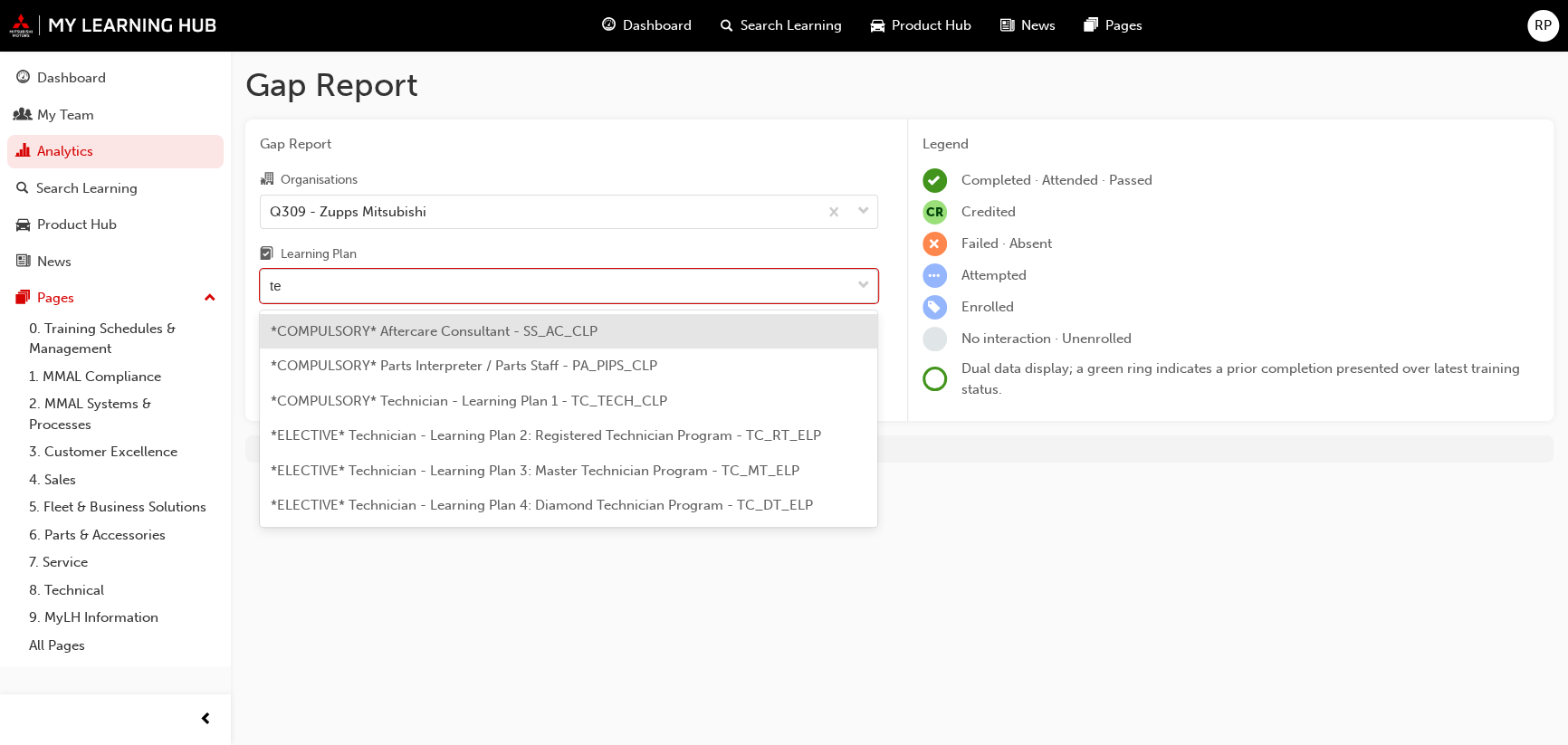
type input "tec"
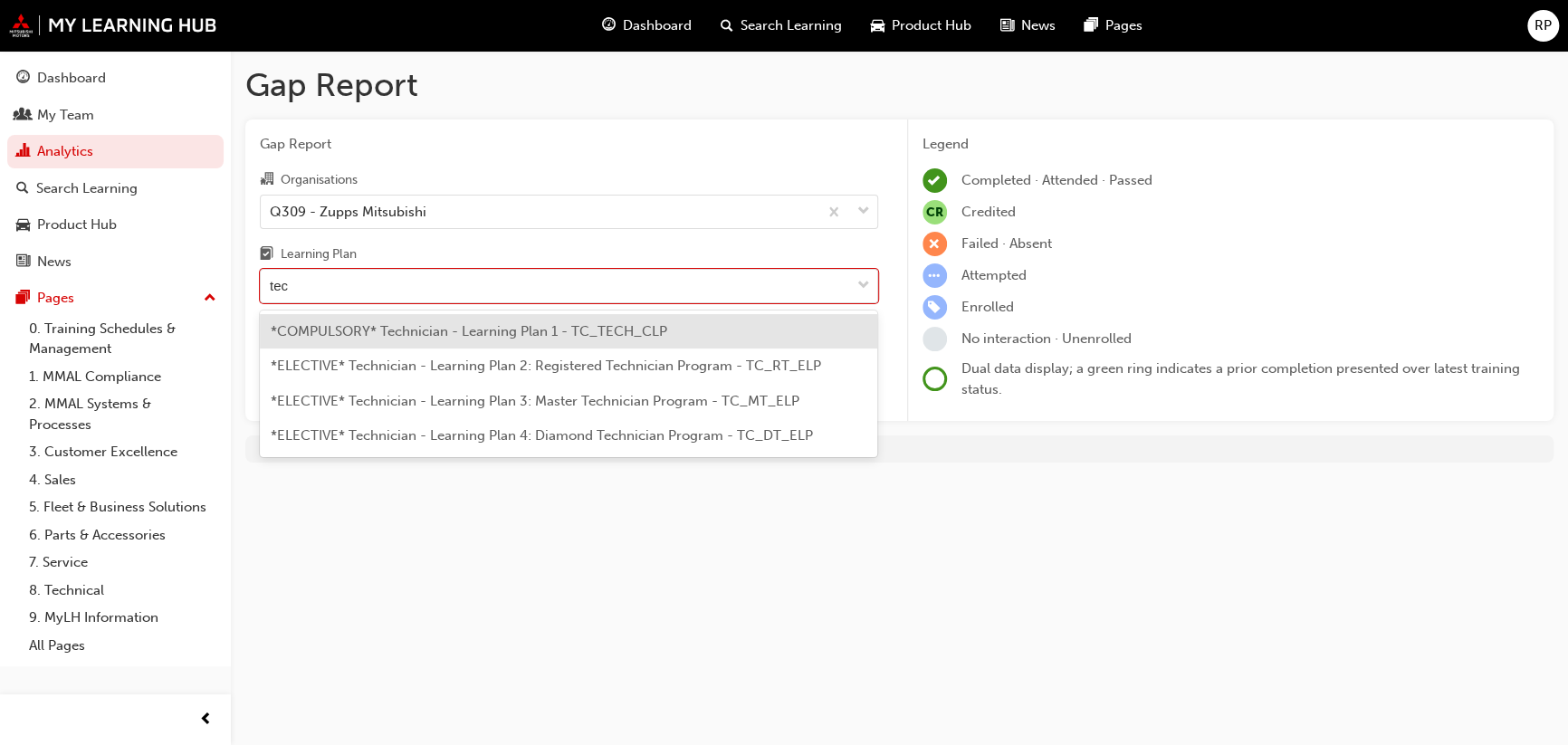
click at [412, 323] on span "*COMPULSORY* Technician - Learning Plan 1 - TC_TECH_CLP" at bounding box center [468, 331] width 397 height 16
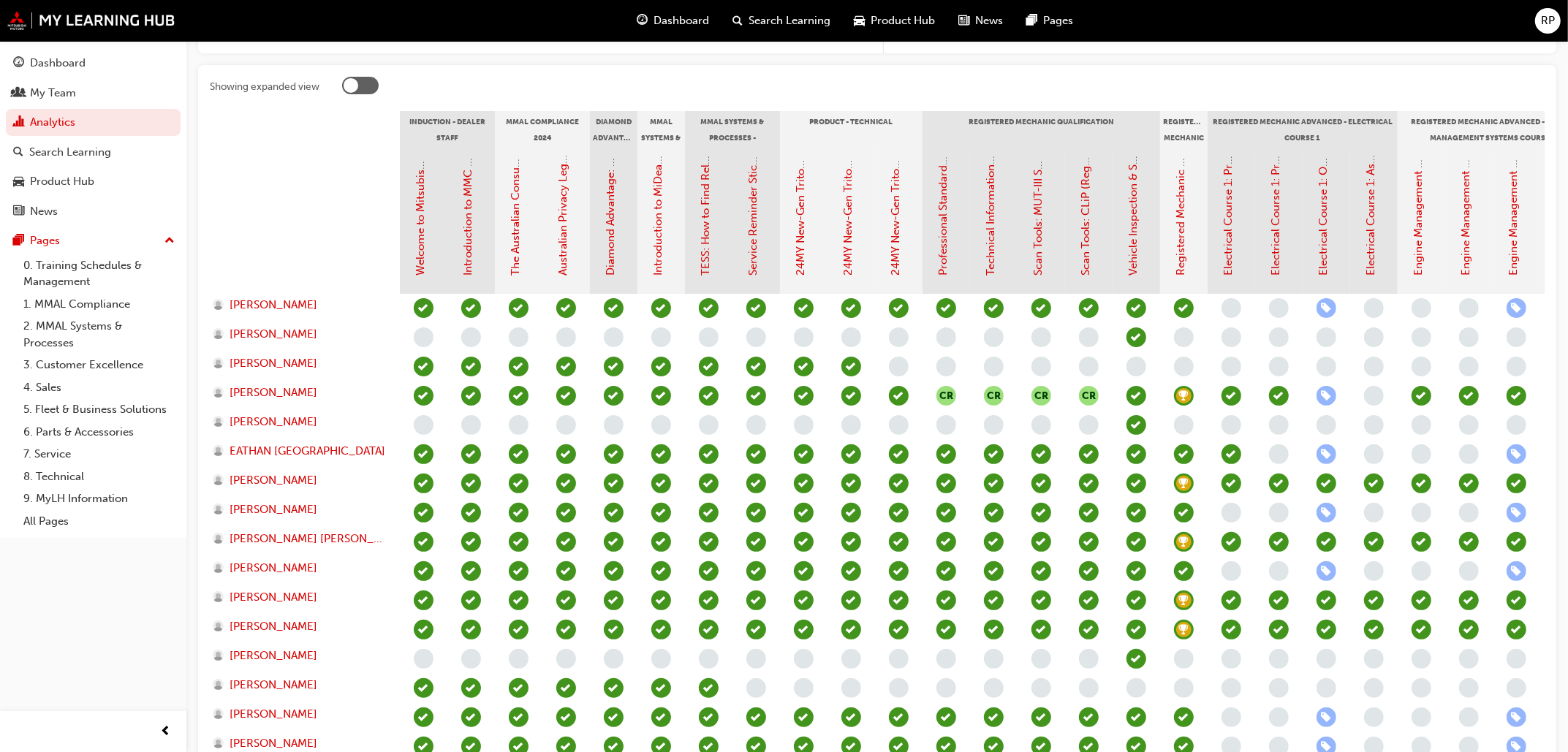
scroll to position [365, 0]
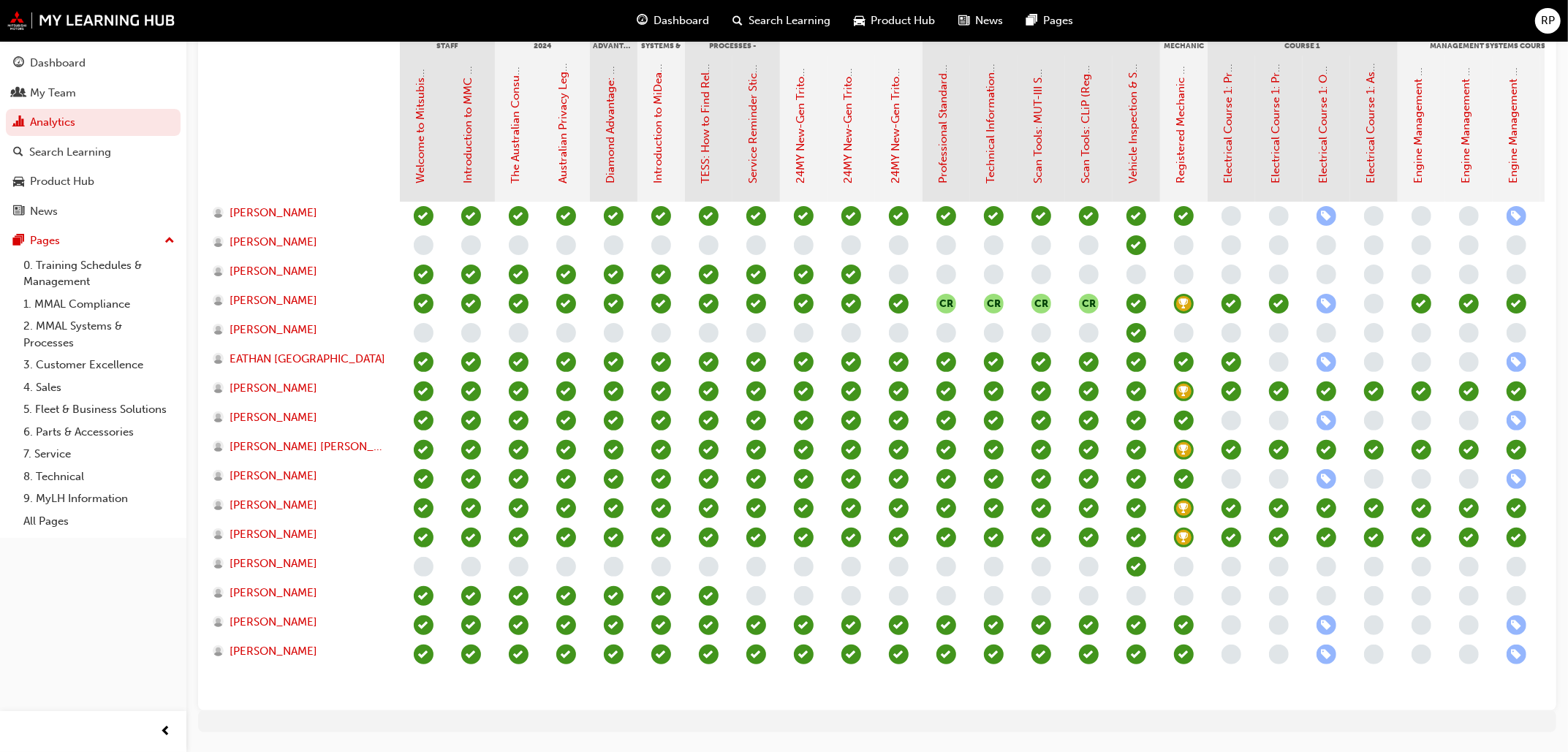
click at [1265, 601] on span "learningRecordVerb_ENROLL-icon" at bounding box center [1326, 625] width 20 height 20
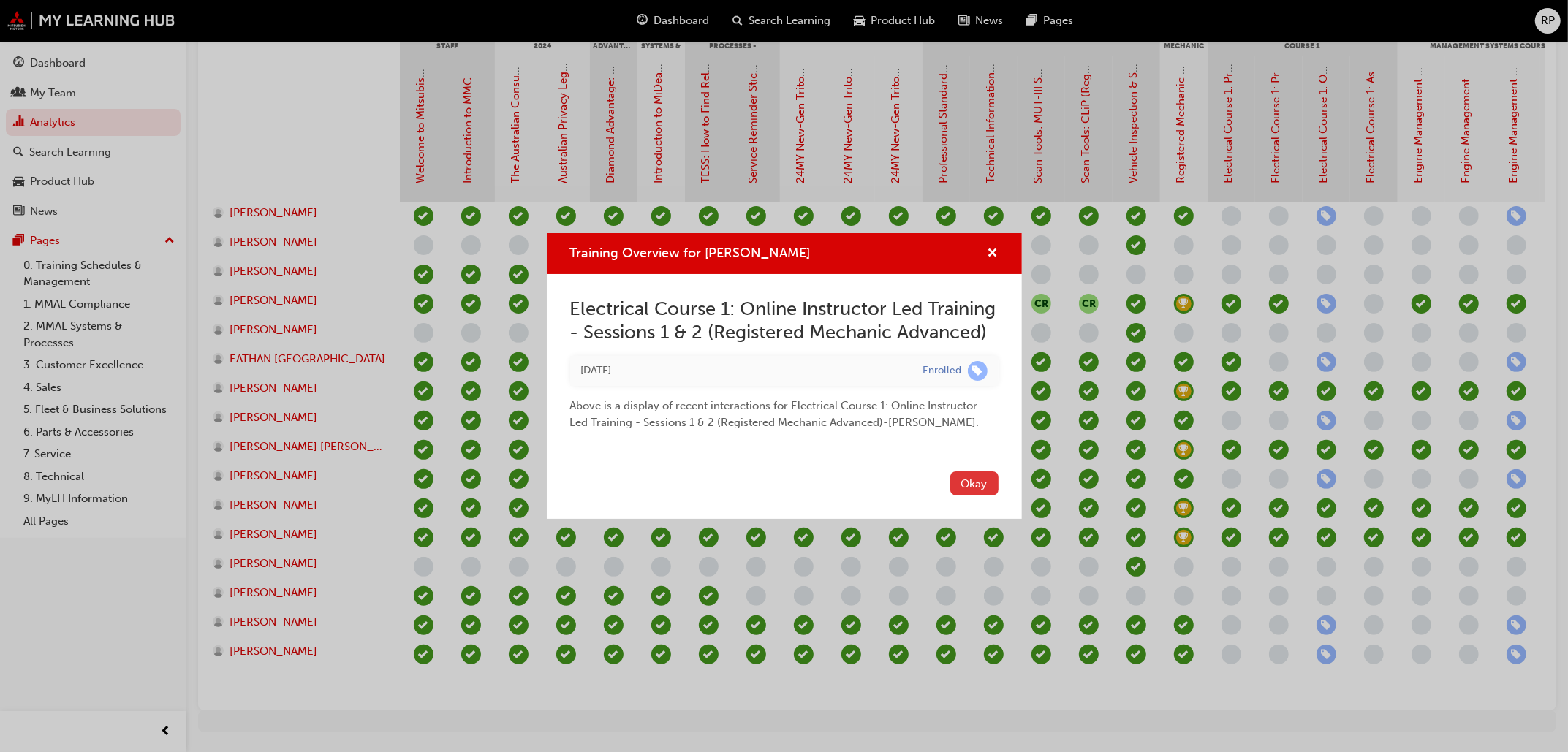
click at [966, 485] on button "Okay" at bounding box center [975, 483] width 48 height 24
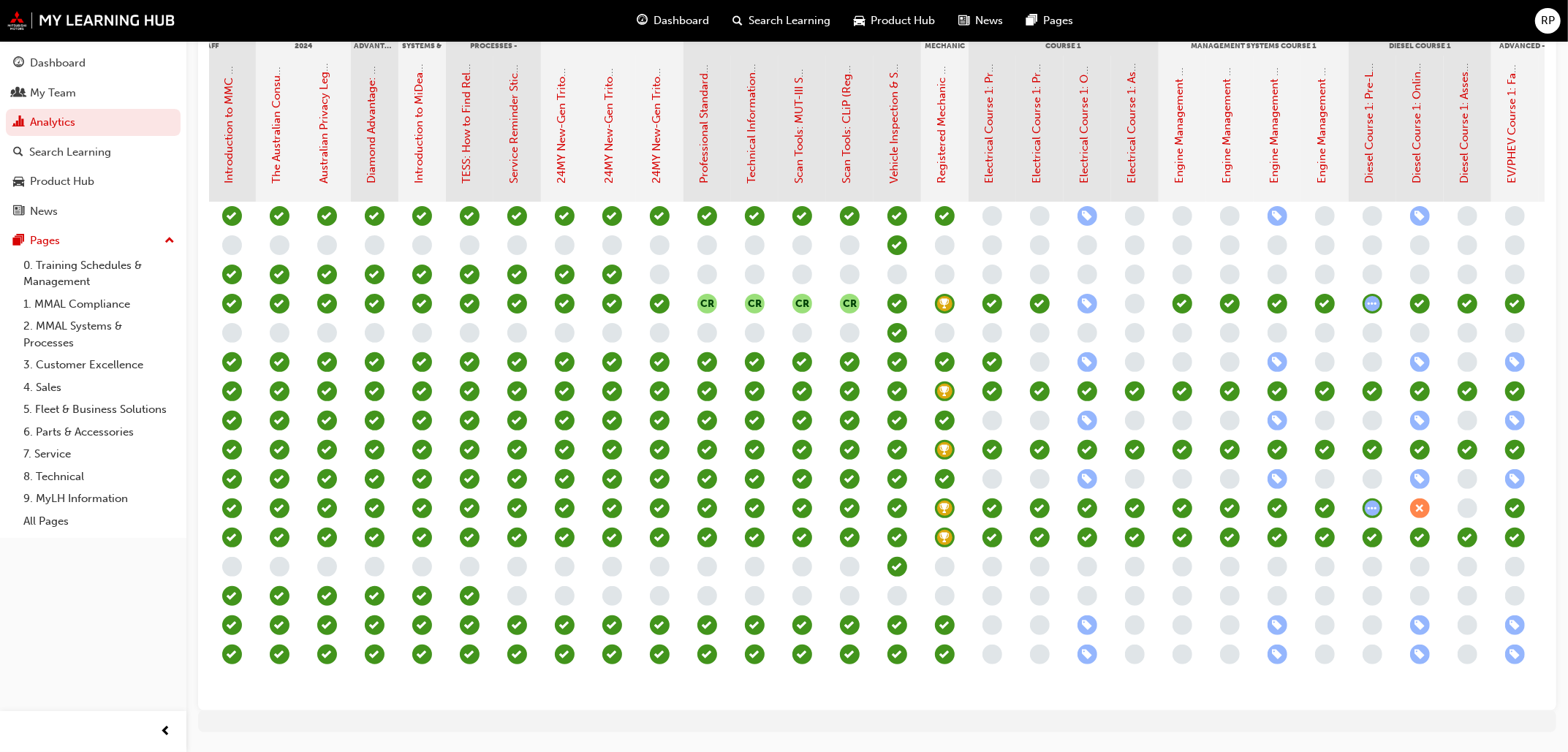
scroll to position [0, 309]
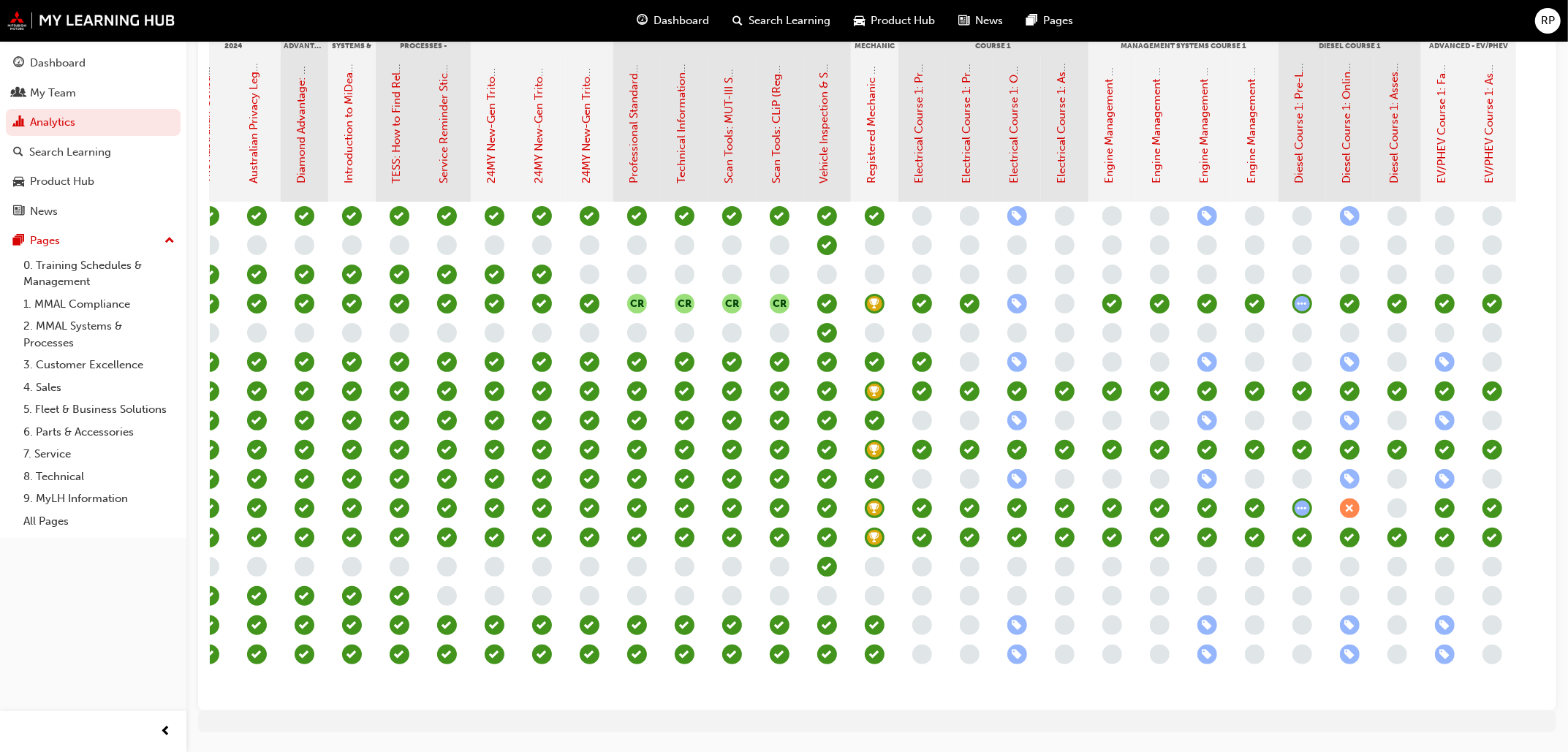
click at [1209, 601] on span "learningRecordVerb_ENROLL-icon" at bounding box center [1208, 625] width 20 height 20
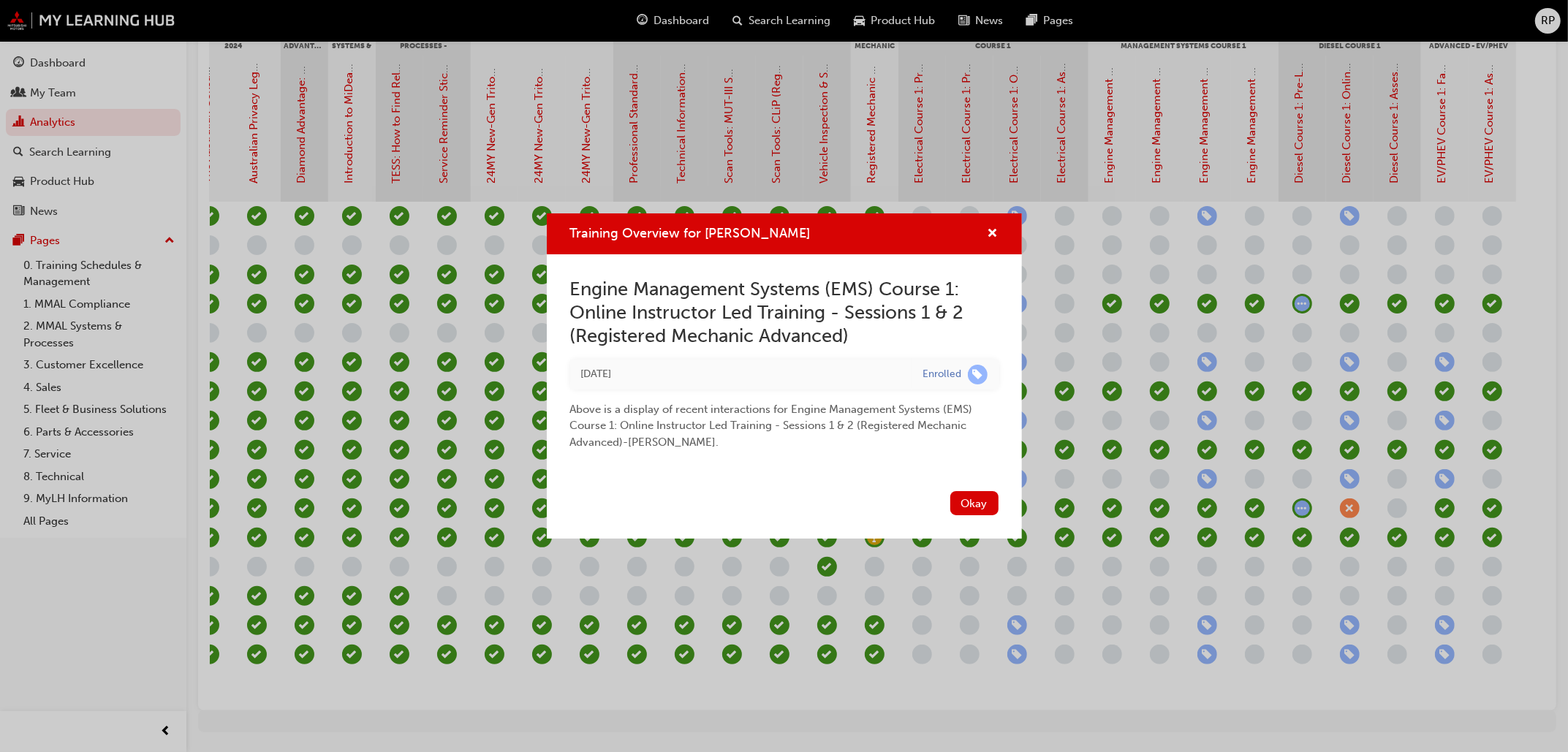
drag, startPoint x: 581, startPoint y: 371, endPoint x: 670, endPoint y: 370, distance: 89.0
click at [670, 370] on div "Mon 26 May 2025" at bounding box center [741, 374] width 320 height 17
drag, startPoint x: 670, startPoint y: 370, endPoint x: 707, endPoint y: 441, distance: 80.1
click at [707, 441] on div "Above is a display of recent interactions for Engine Management Systems (EMS) C…" at bounding box center [784, 420] width 429 height 61
click at [968, 502] on button "Okay" at bounding box center [975, 503] width 48 height 24
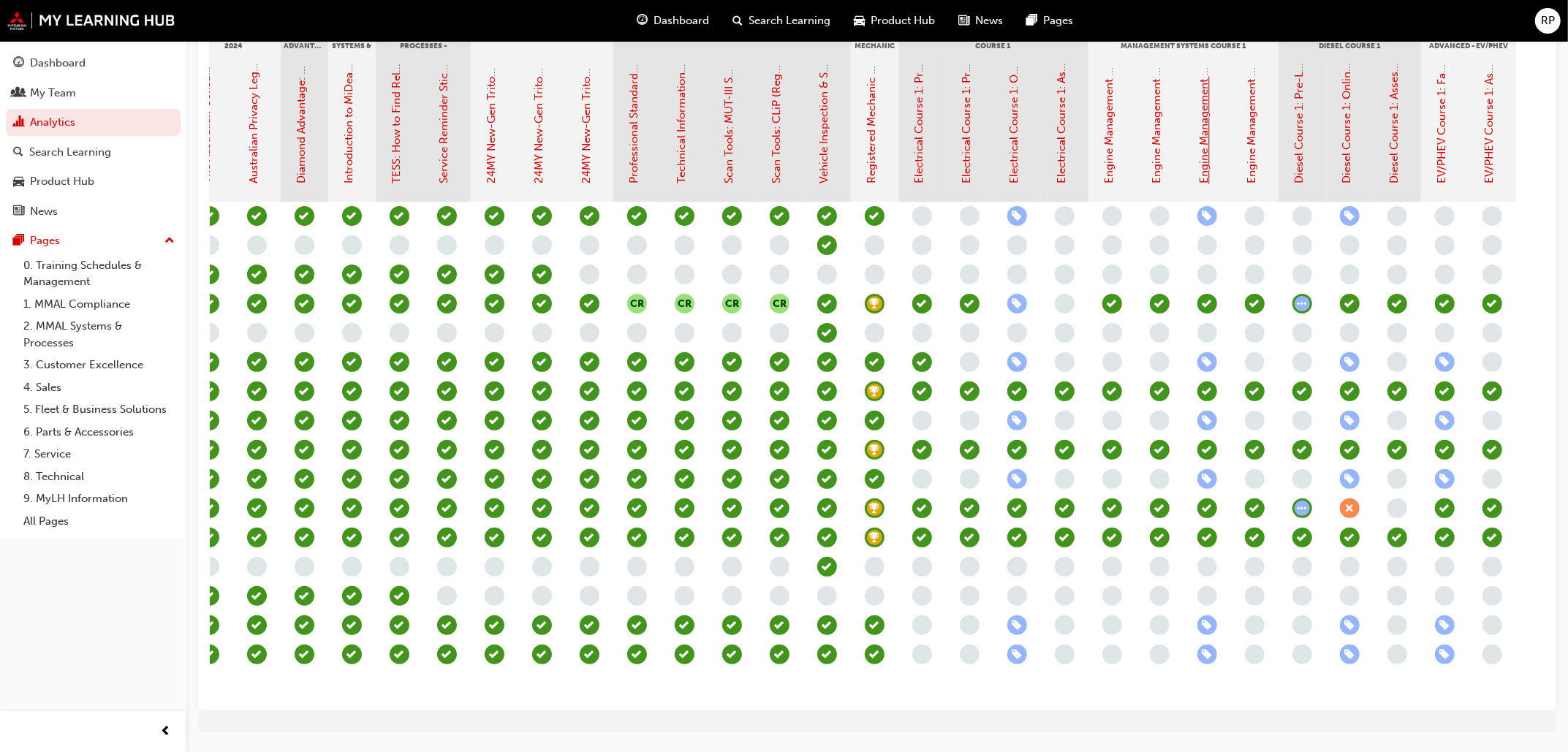
click at [1020, 148] on div "Electrical Course 1: Online Instructor Led Training - Sessions 1 & 2 (Registere…" at bounding box center [1015, 124] width 17 height 120
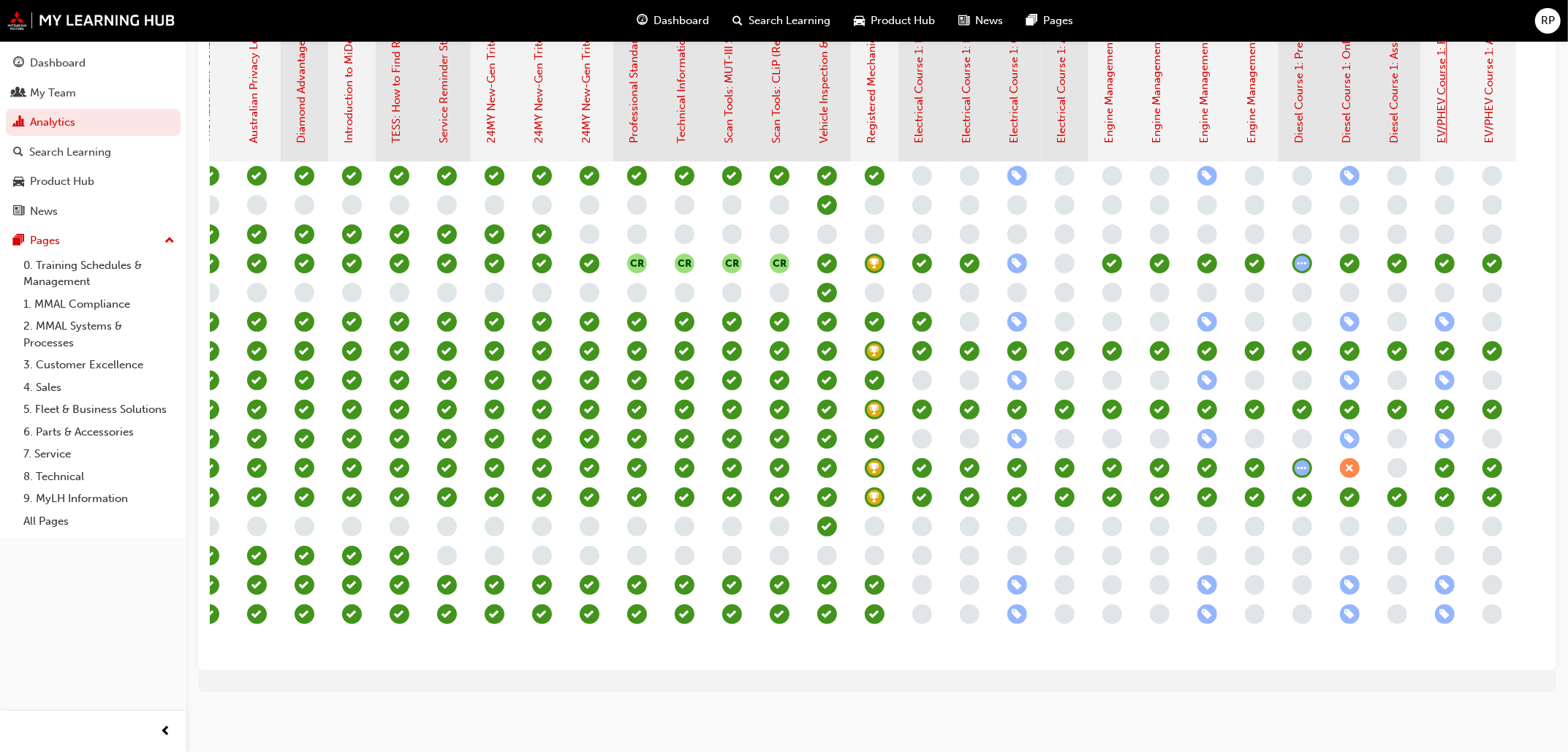
scroll to position [0, 0]
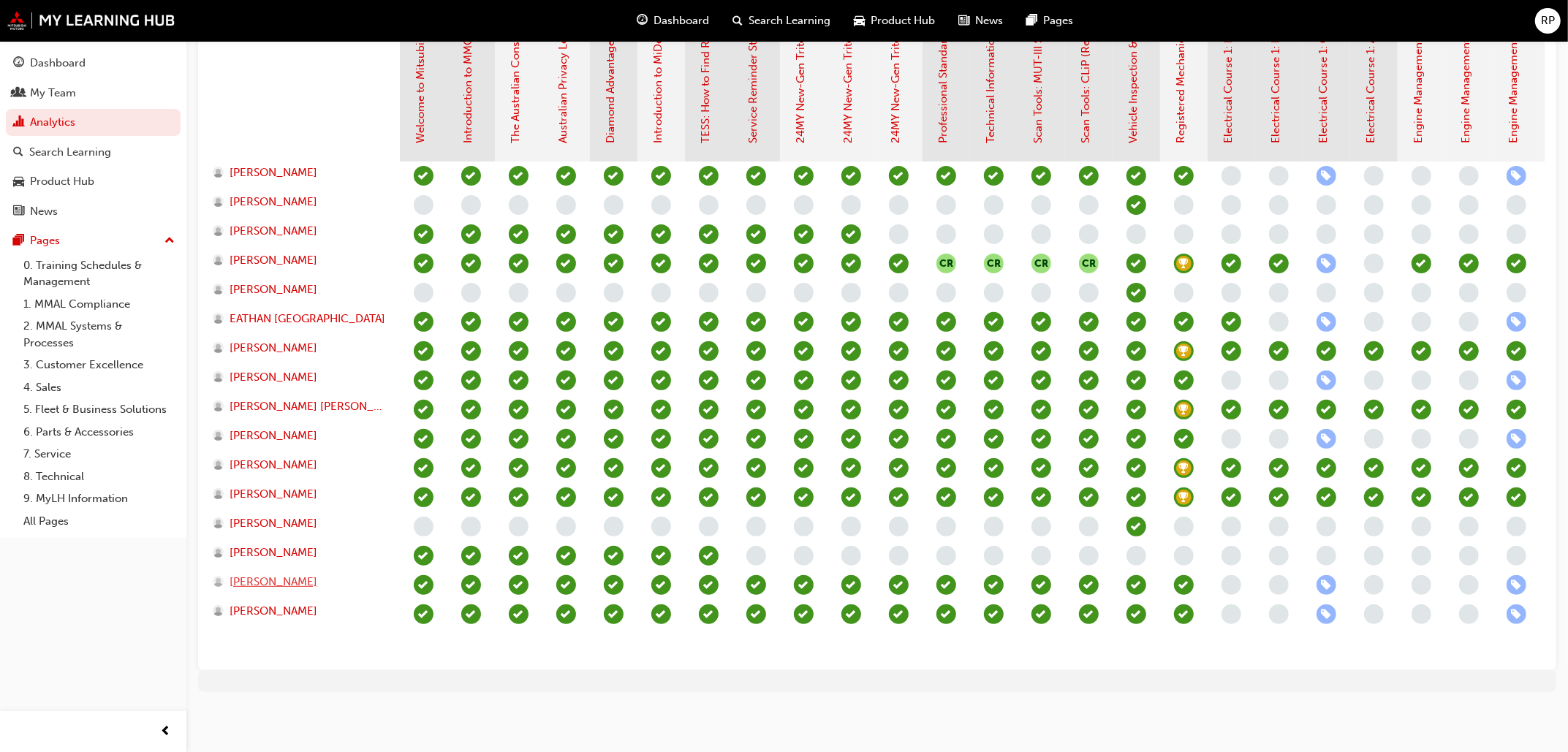
click at [269, 574] on span "SIENA MYERS" at bounding box center [273, 582] width 88 height 17
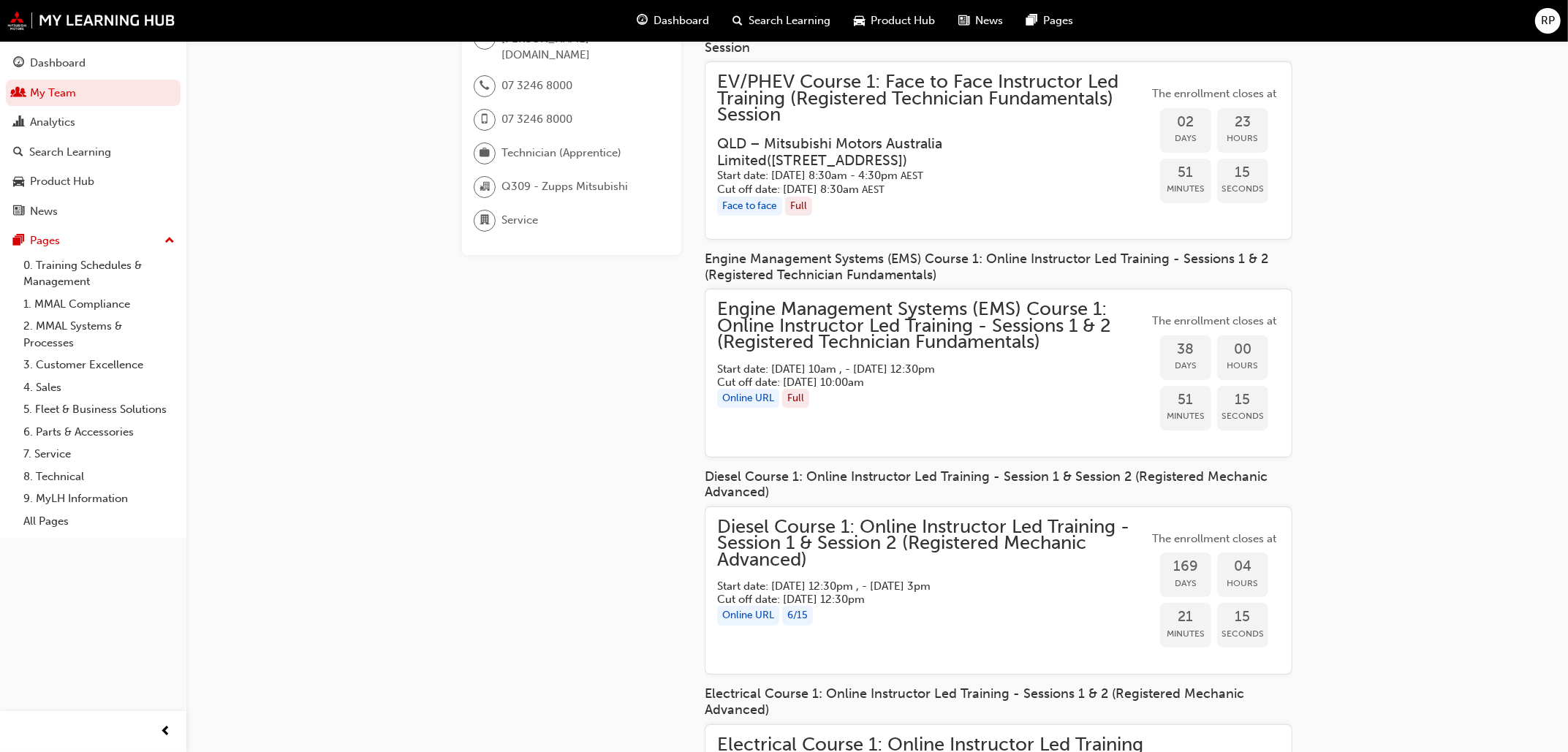
scroll to position [183, 0]
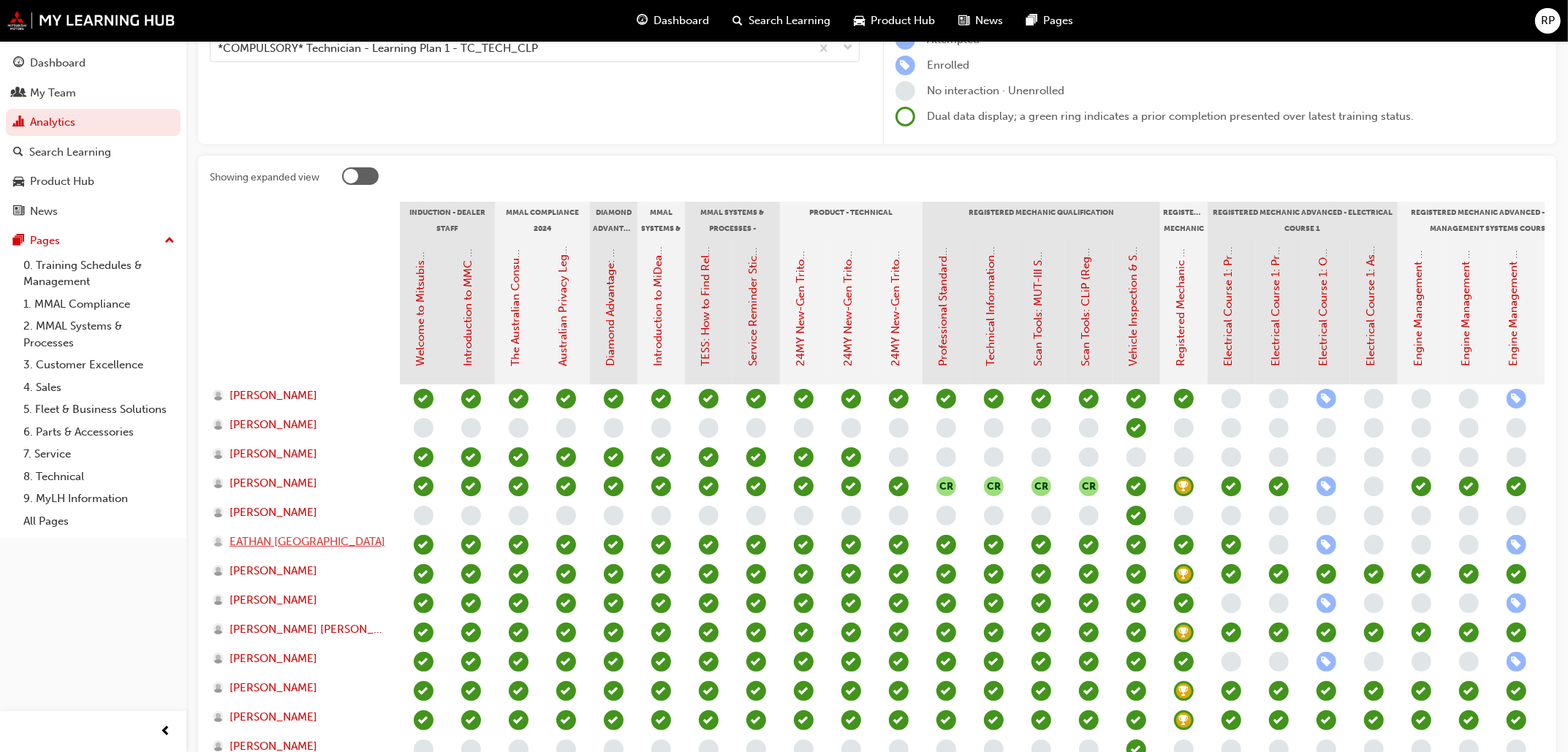
scroll to position [419, 0]
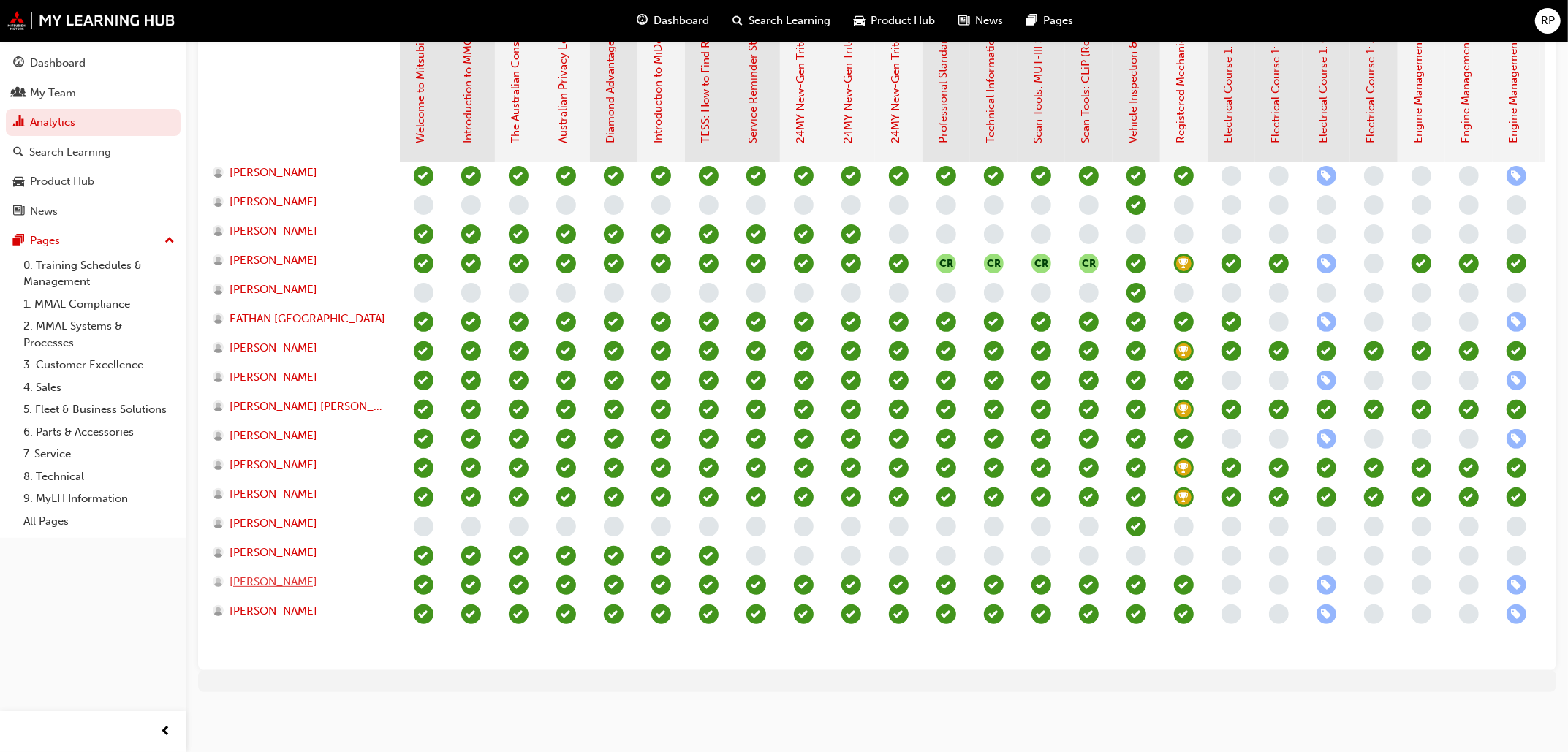
click at [242, 574] on span "SIENA MYERS" at bounding box center [273, 582] width 88 height 17
click at [250, 601] on span "WESLEY DARE" at bounding box center [273, 611] width 88 height 17
click at [250, 428] on span "JEFFORD GIMENA" at bounding box center [273, 436] width 88 height 17
click at [271, 311] on span "EATHAN COVENTRY" at bounding box center [307, 319] width 156 height 17
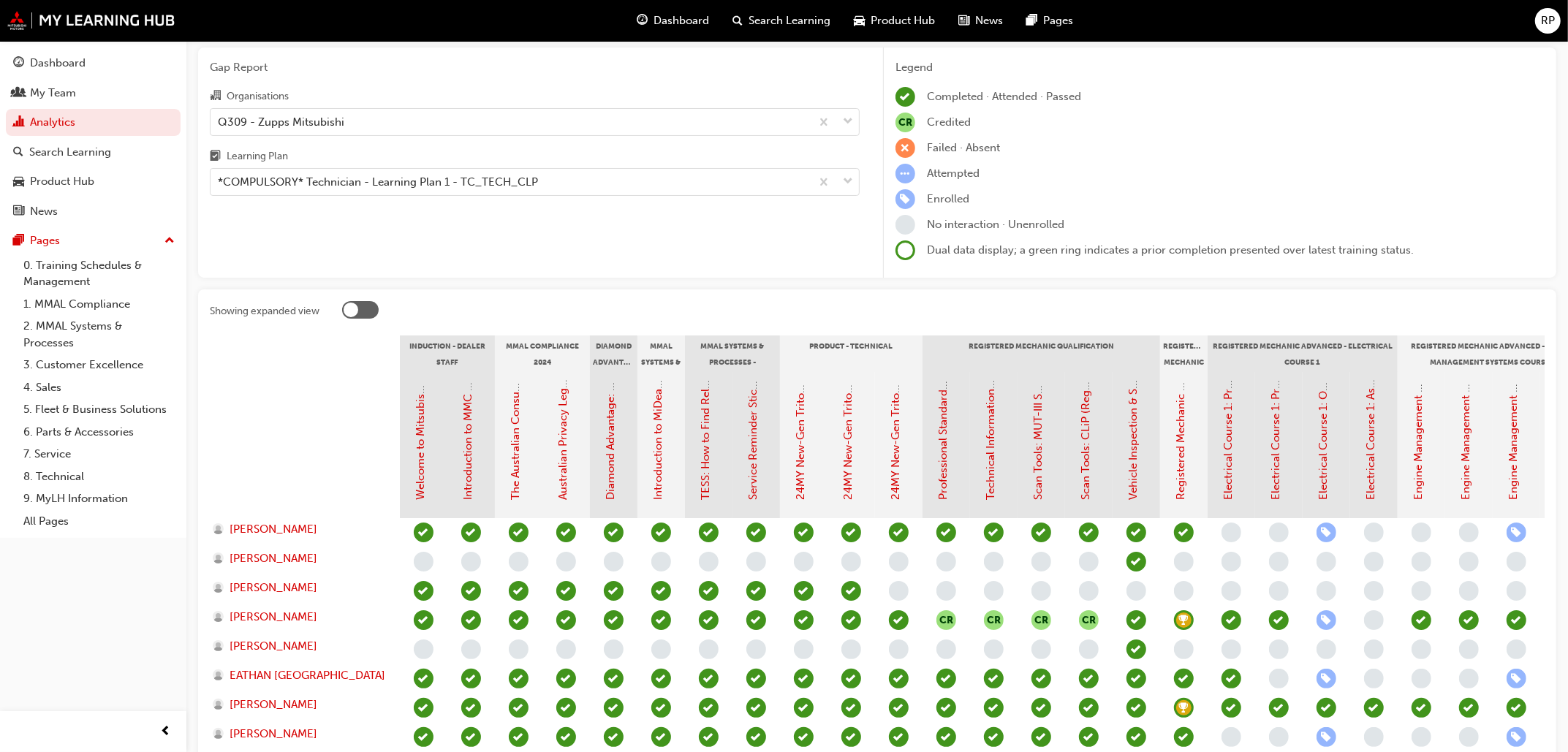
scroll to position [183, 0]
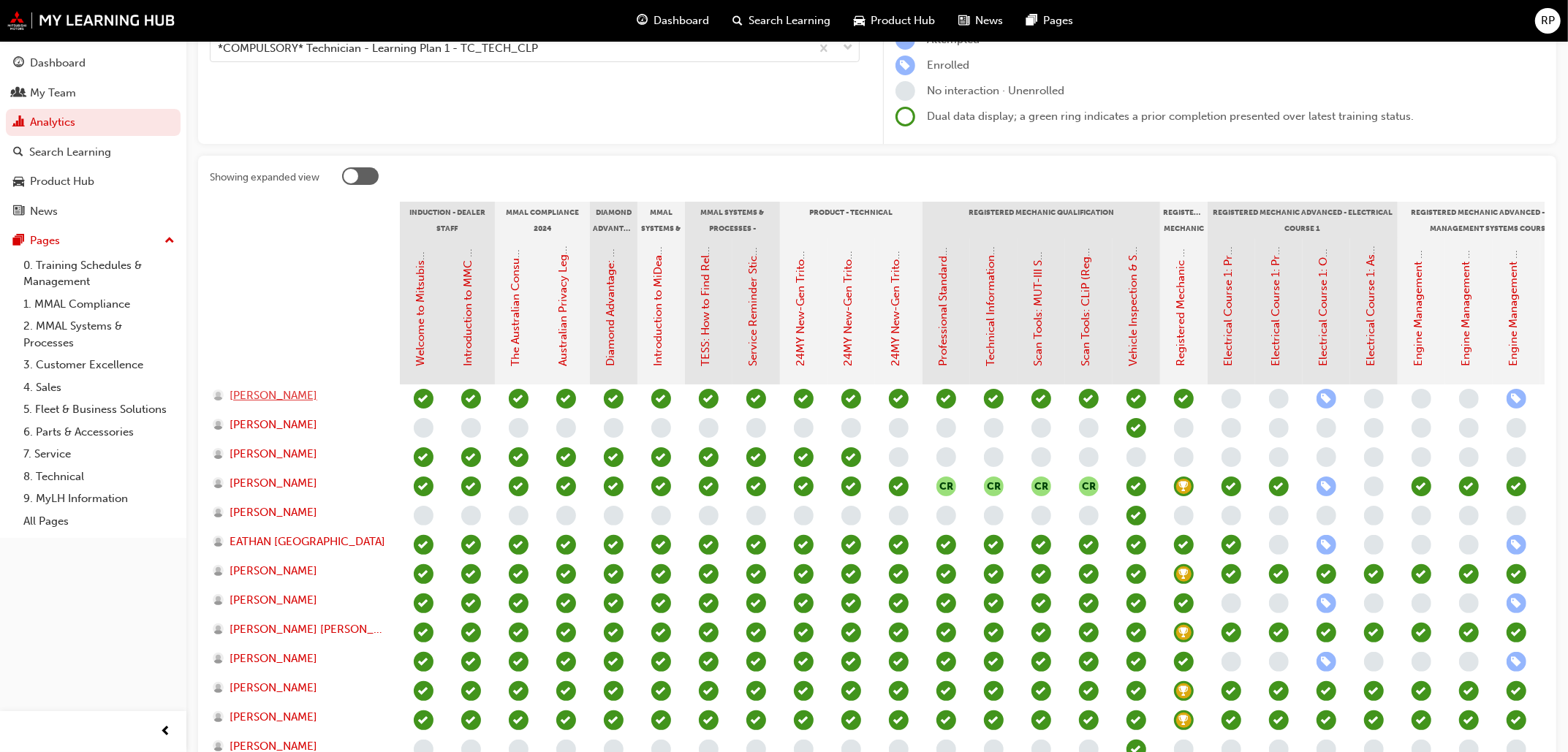
click at [275, 398] on span "ANDREW HALL" at bounding box center [273, 396] width 88 height 17
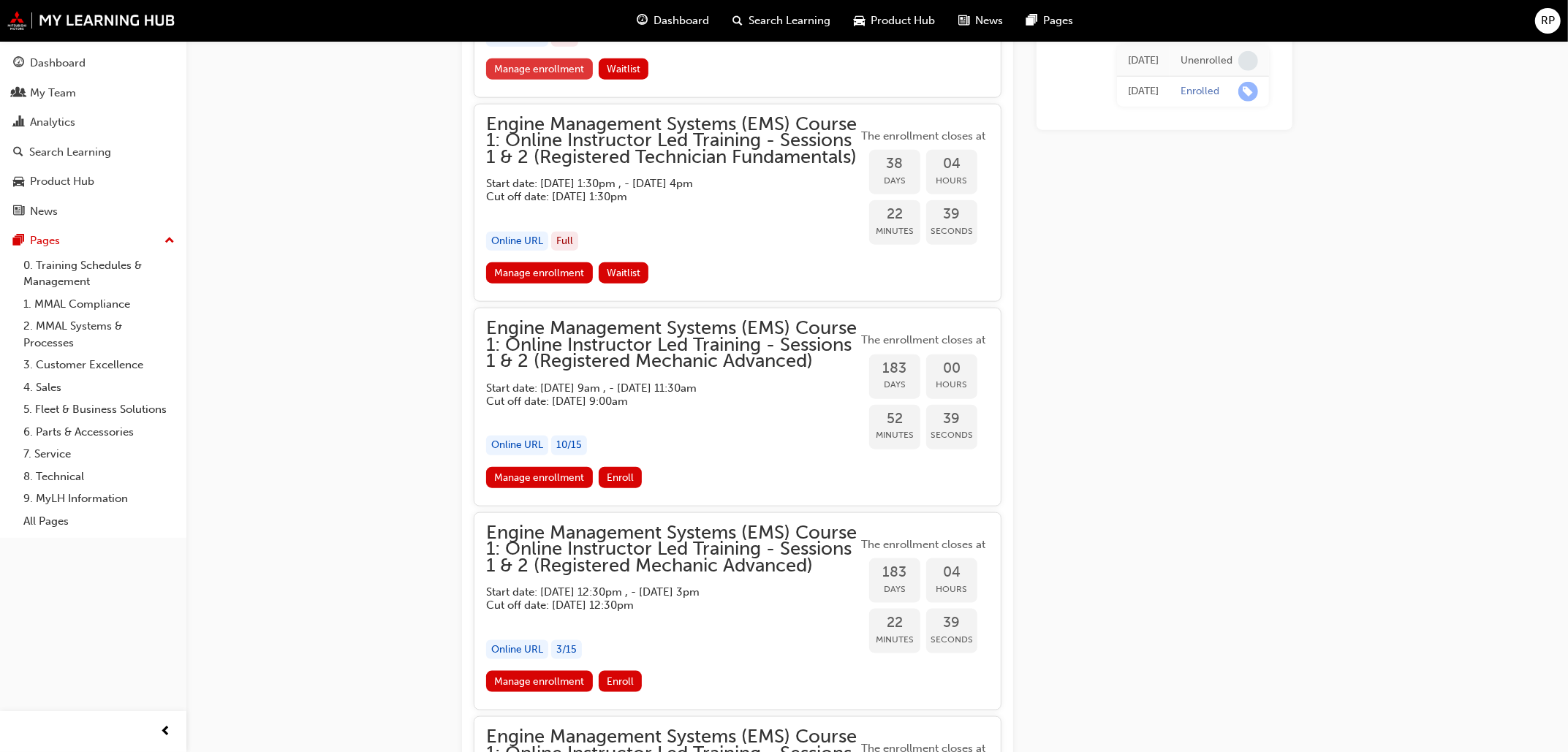
scroll to position [1552, 0]
drag, startPoint x: 739, startPoint y: 207, endPoint x: 458, endPoint y: 221, distance: 281.3
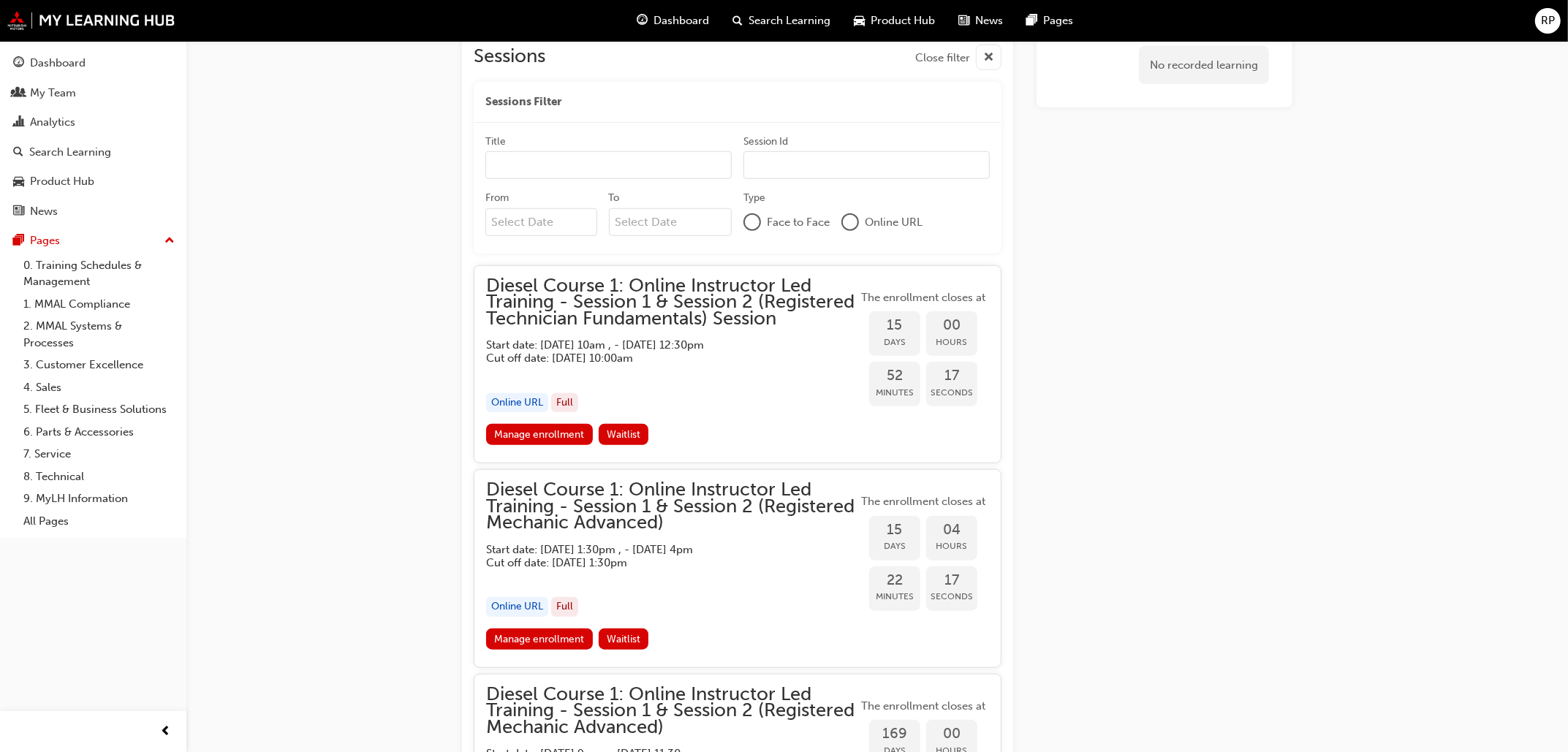
scroll to position [1057, 0]
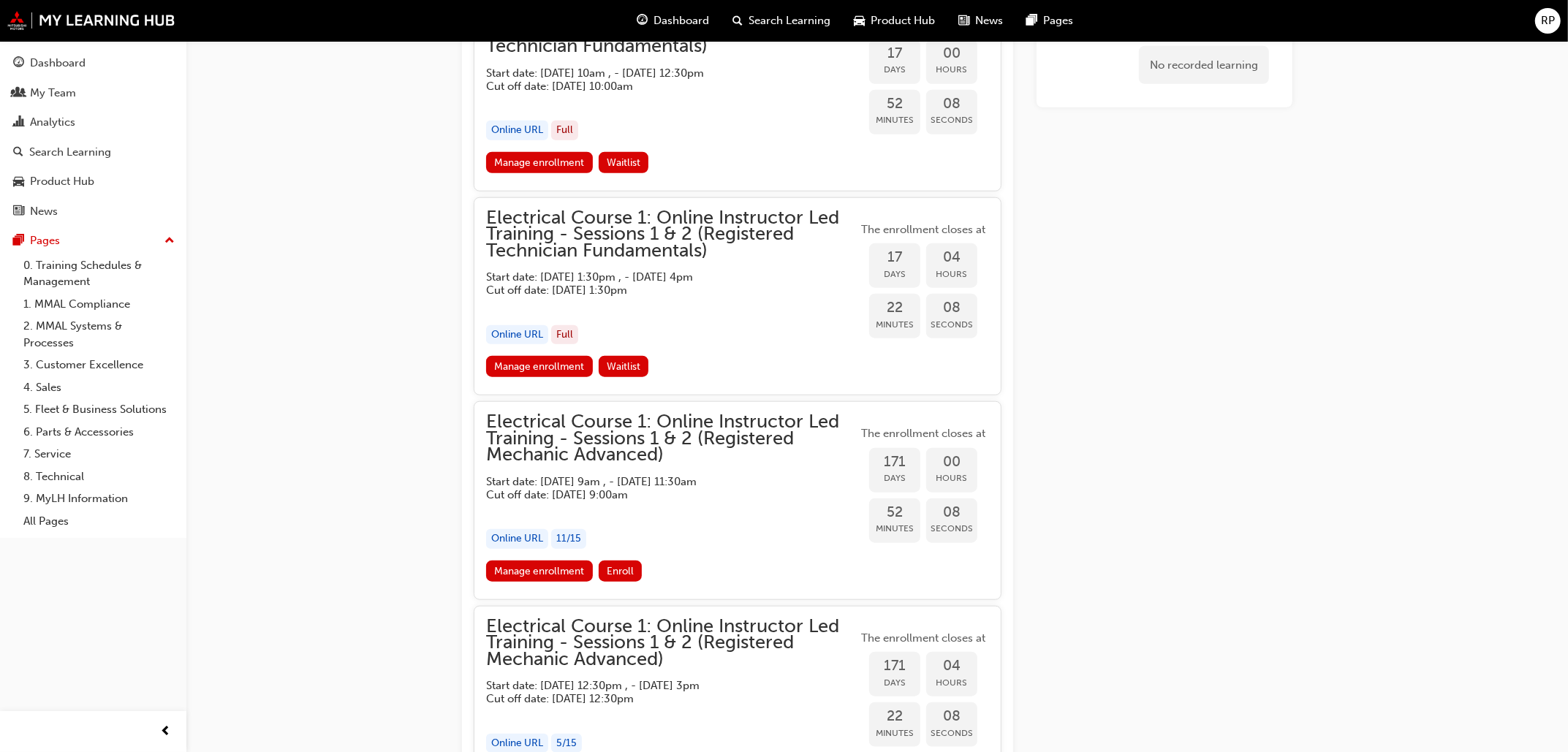
scroll to position [1427, 0]
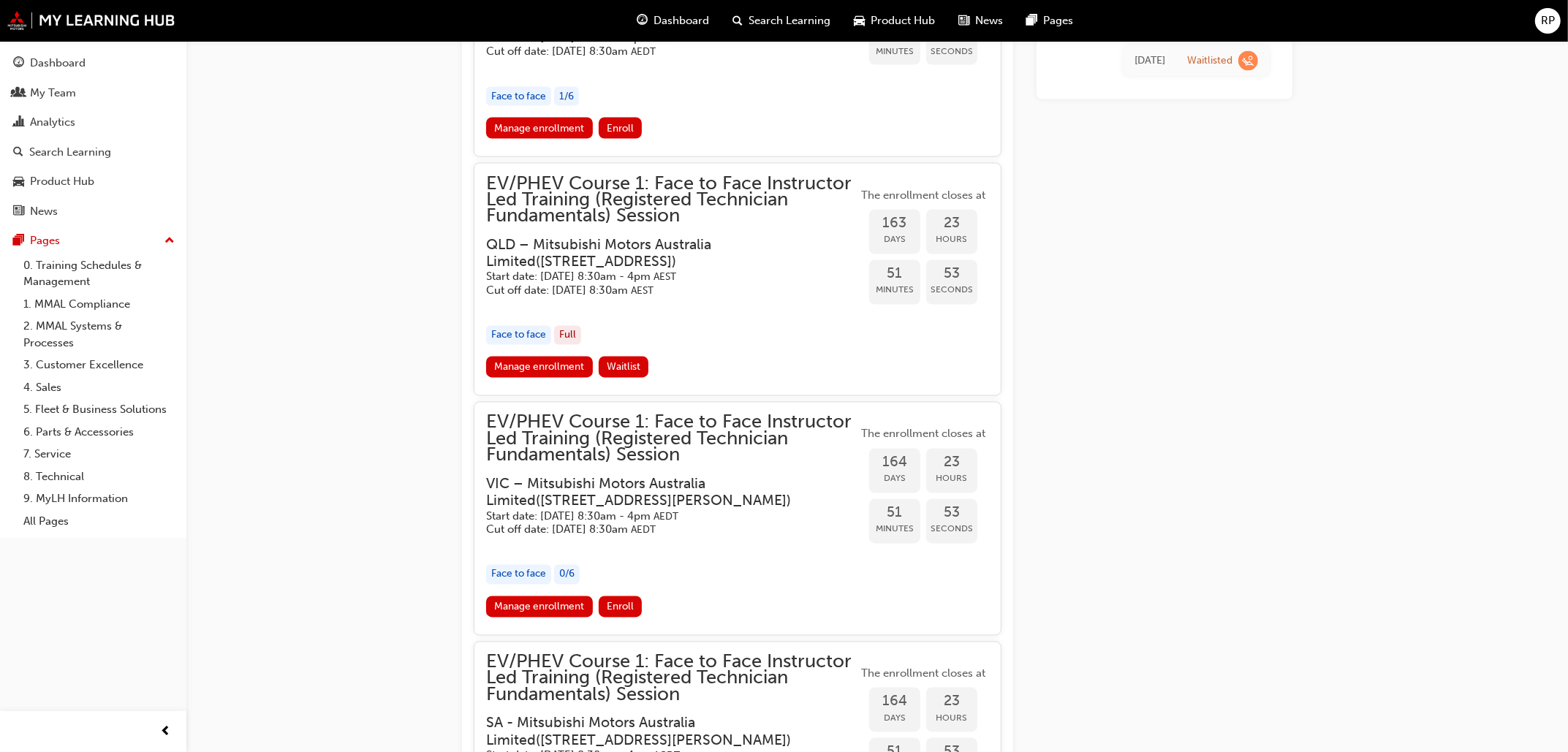
scroll to position [2584, 0]
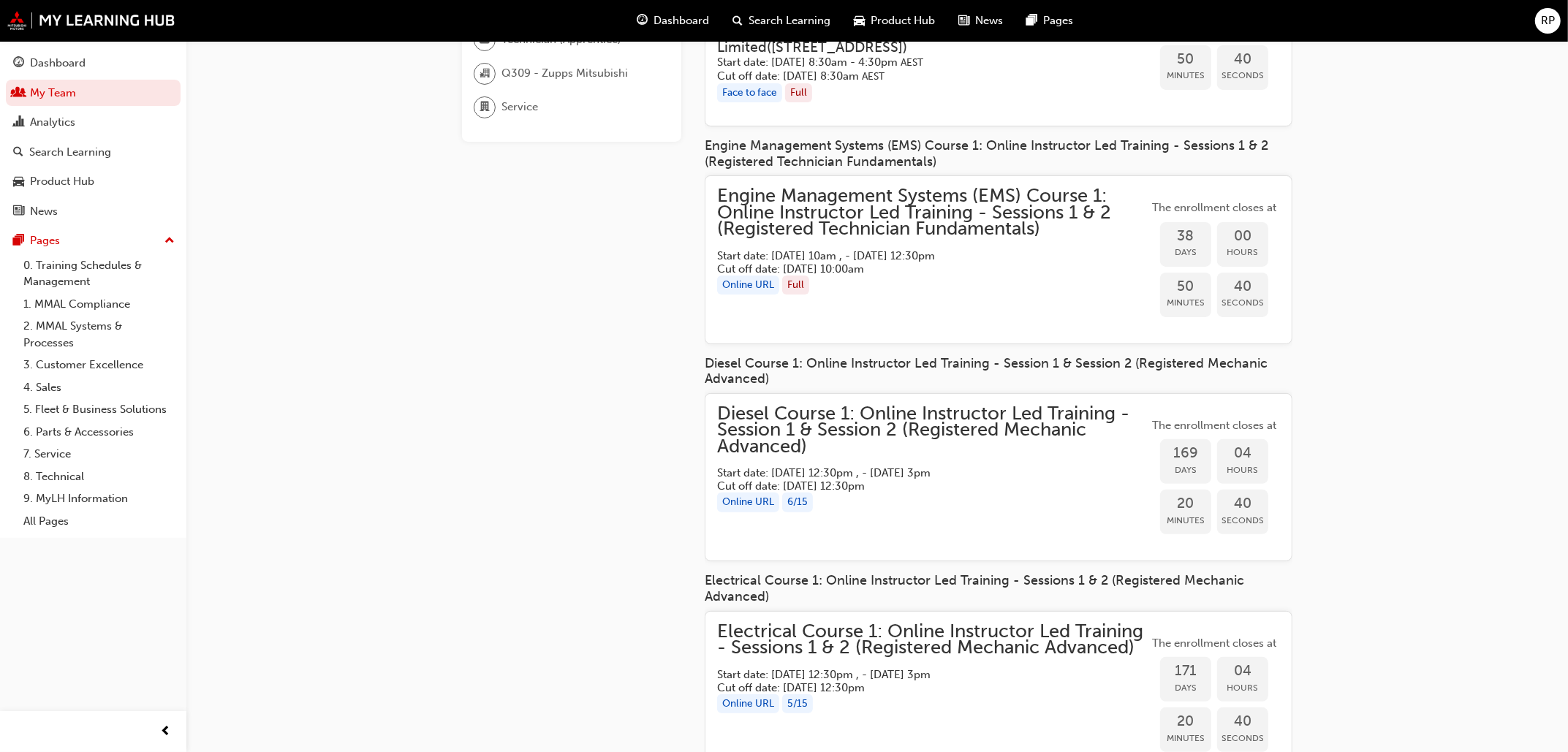
scroll to position [348, 0]
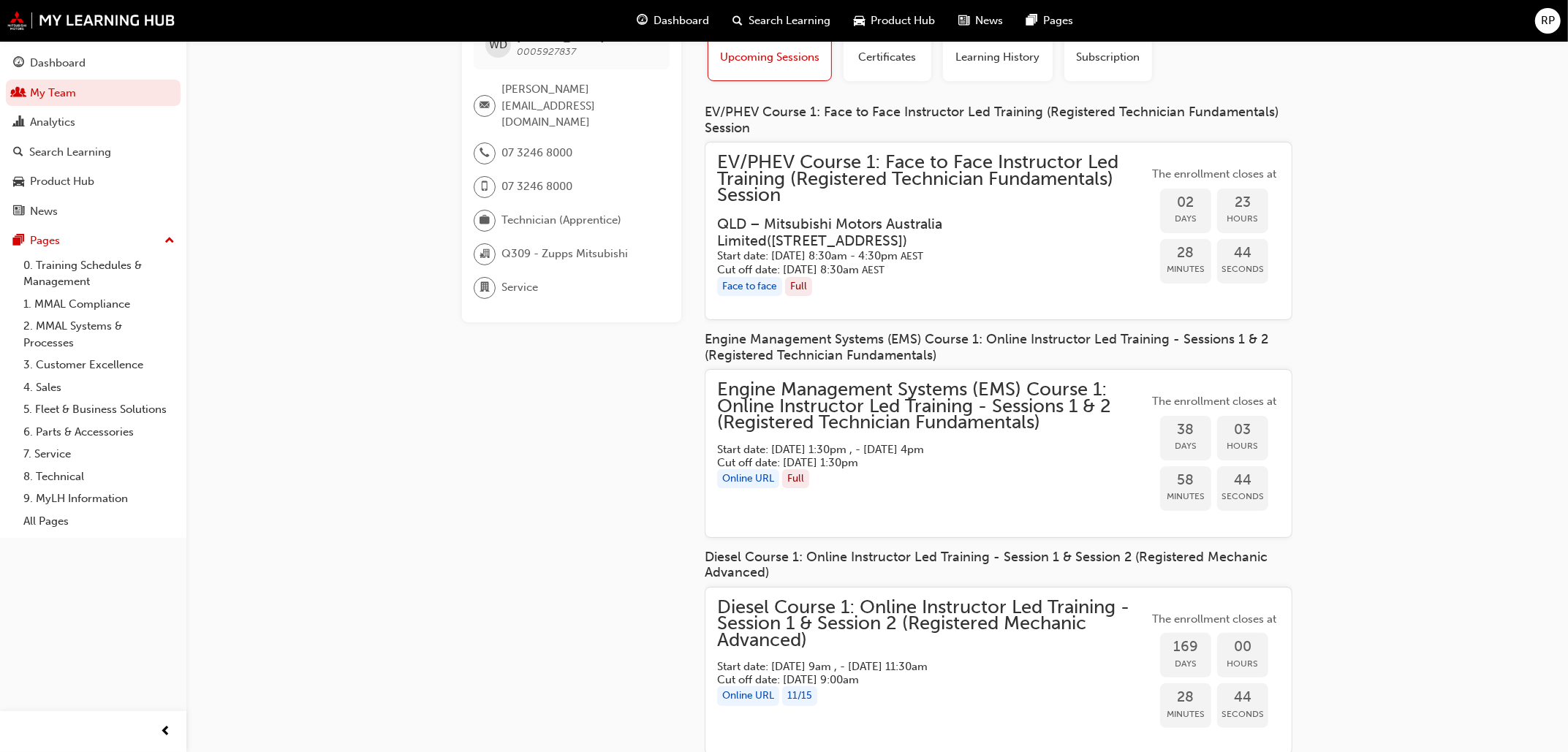
scroll to position [183, 0]
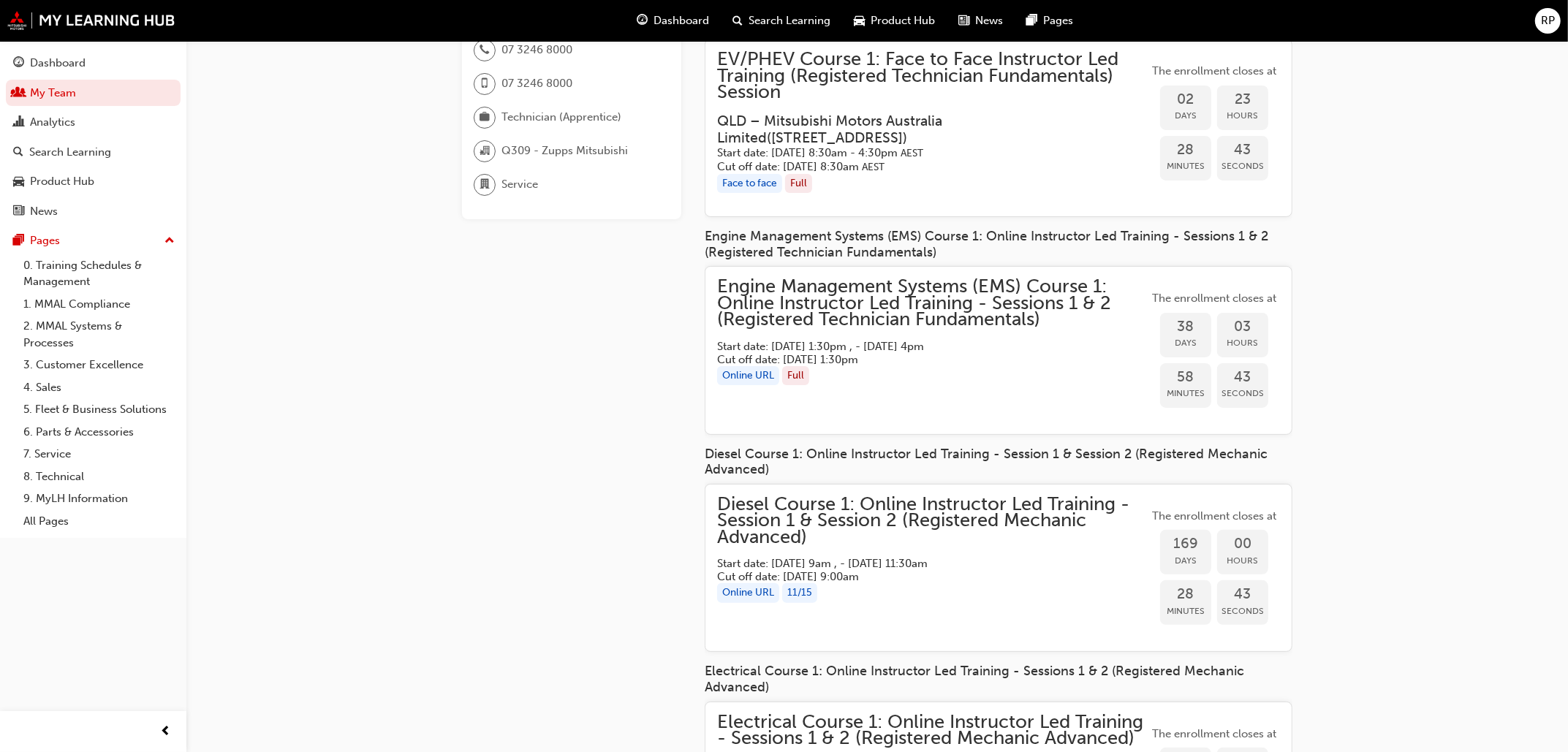
click at [862, 295] on span "Engine Management Systems (EMS) Course 1: Online Instructor Led Training - Sess…" at bounding box center [932, 303] width 431 height 50
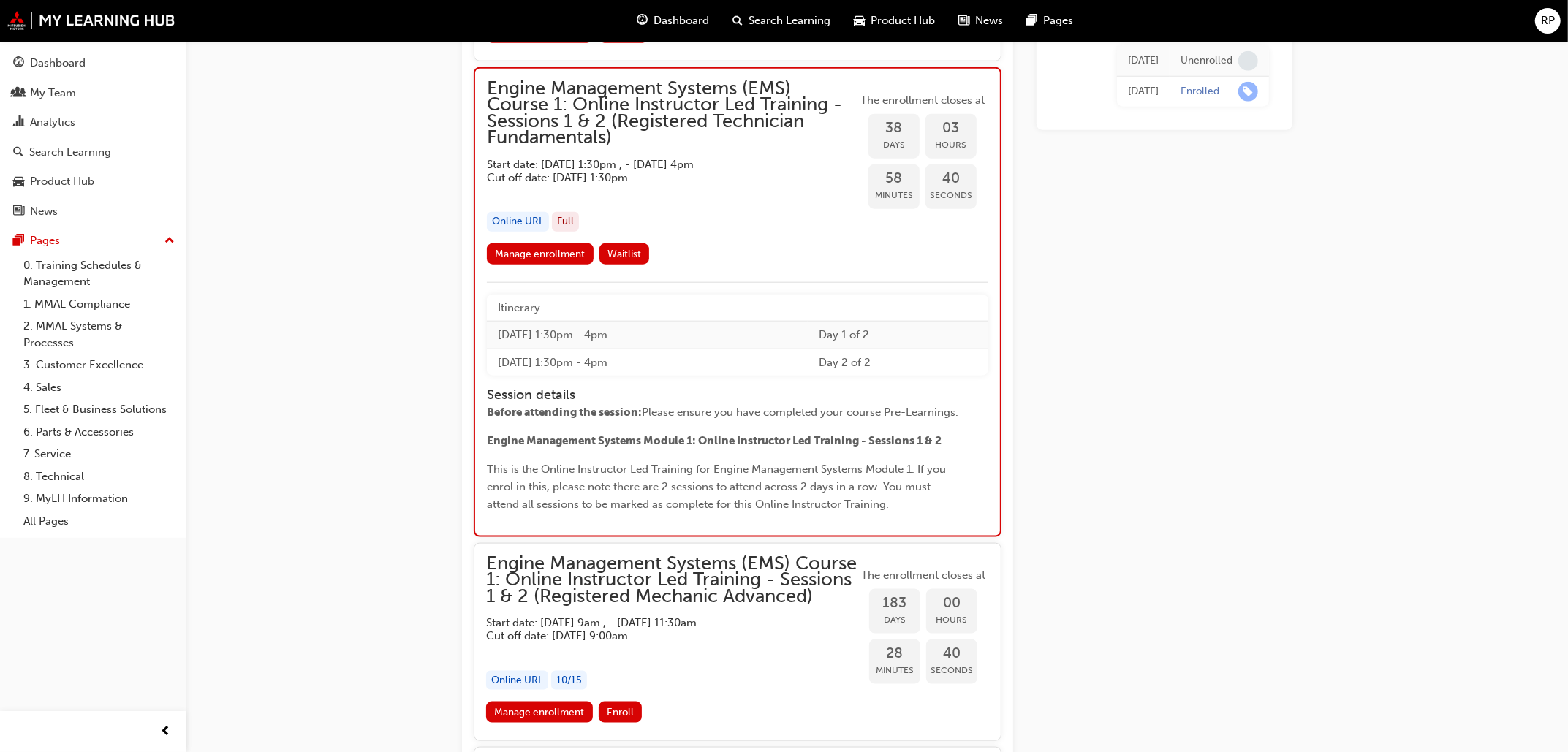
scroll to position [1429, 0]
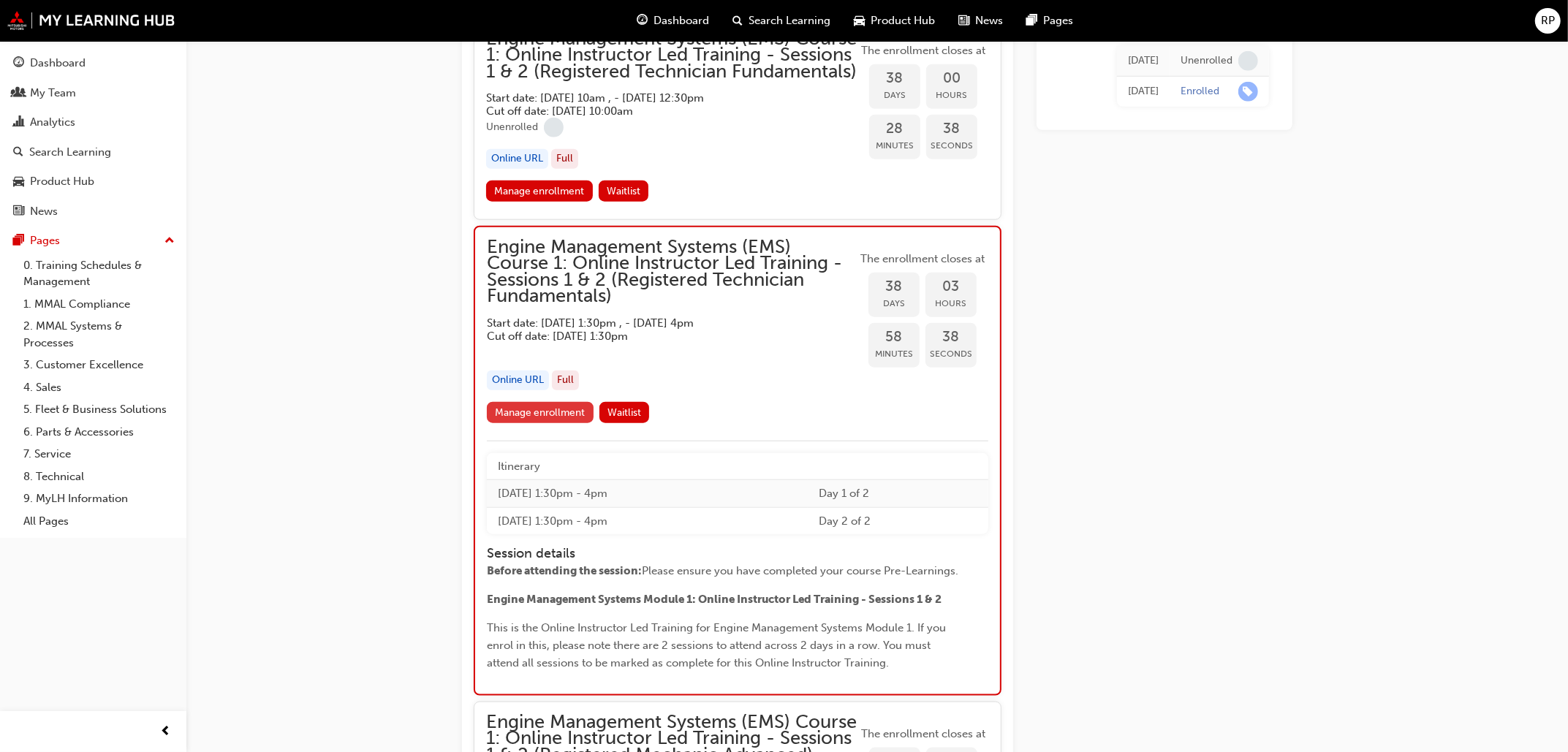
click at [562, 423] on link "Manage enrollment" at bounding box center [540, 413] width 107 height 21
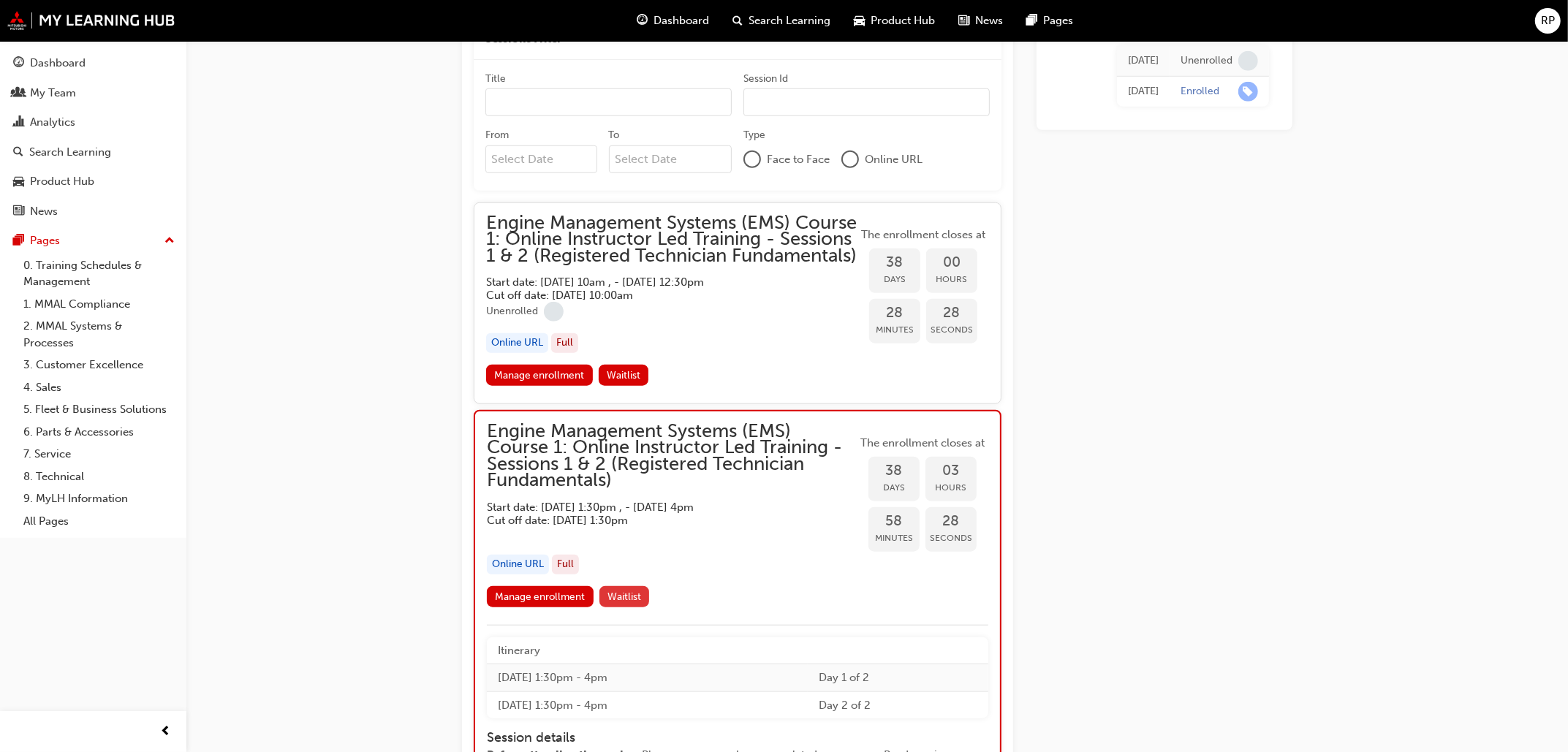
scroll to position [1246, 0]
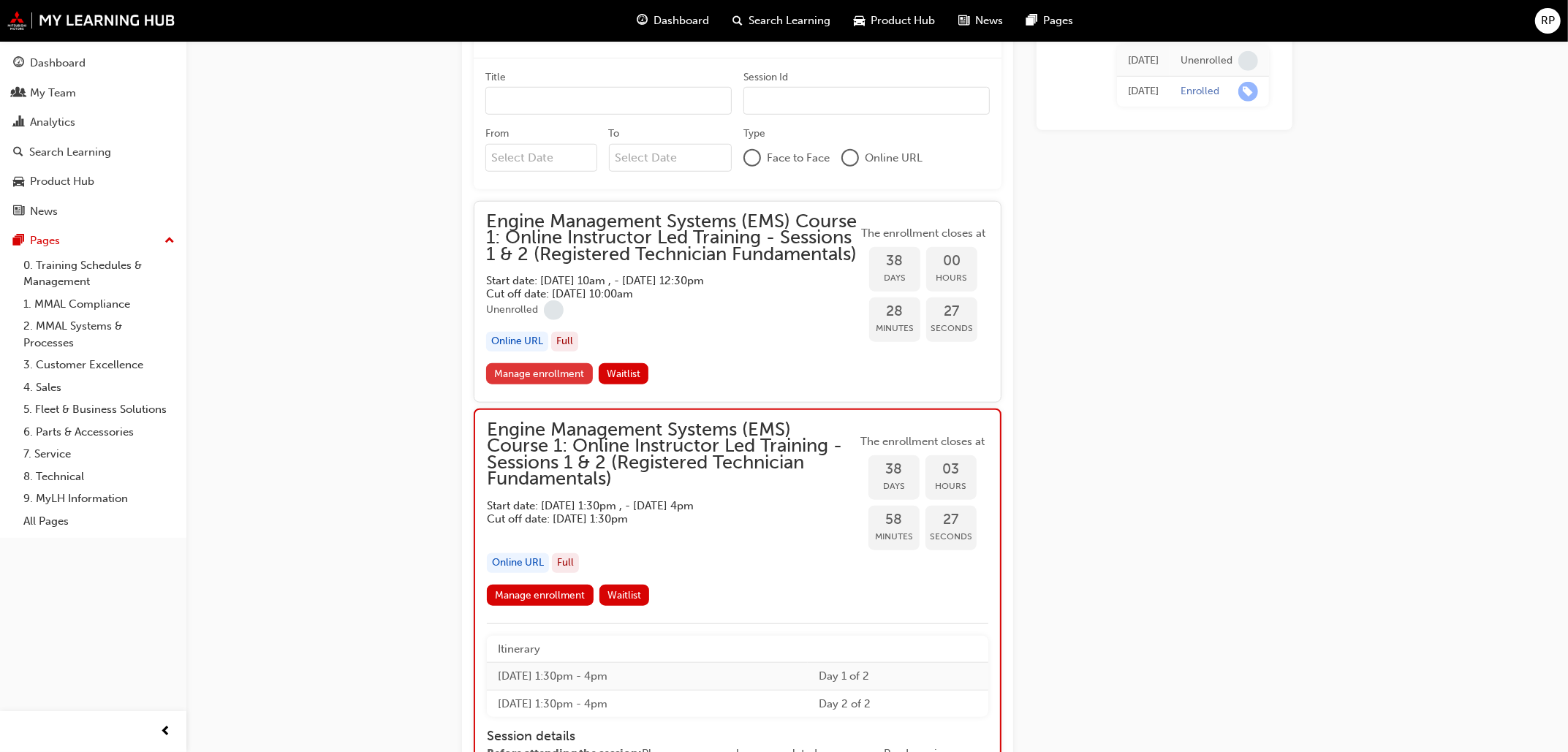
click at [520, 384] on link "Manage enrollment" at bounding box center [540, 374] width 107 height 21
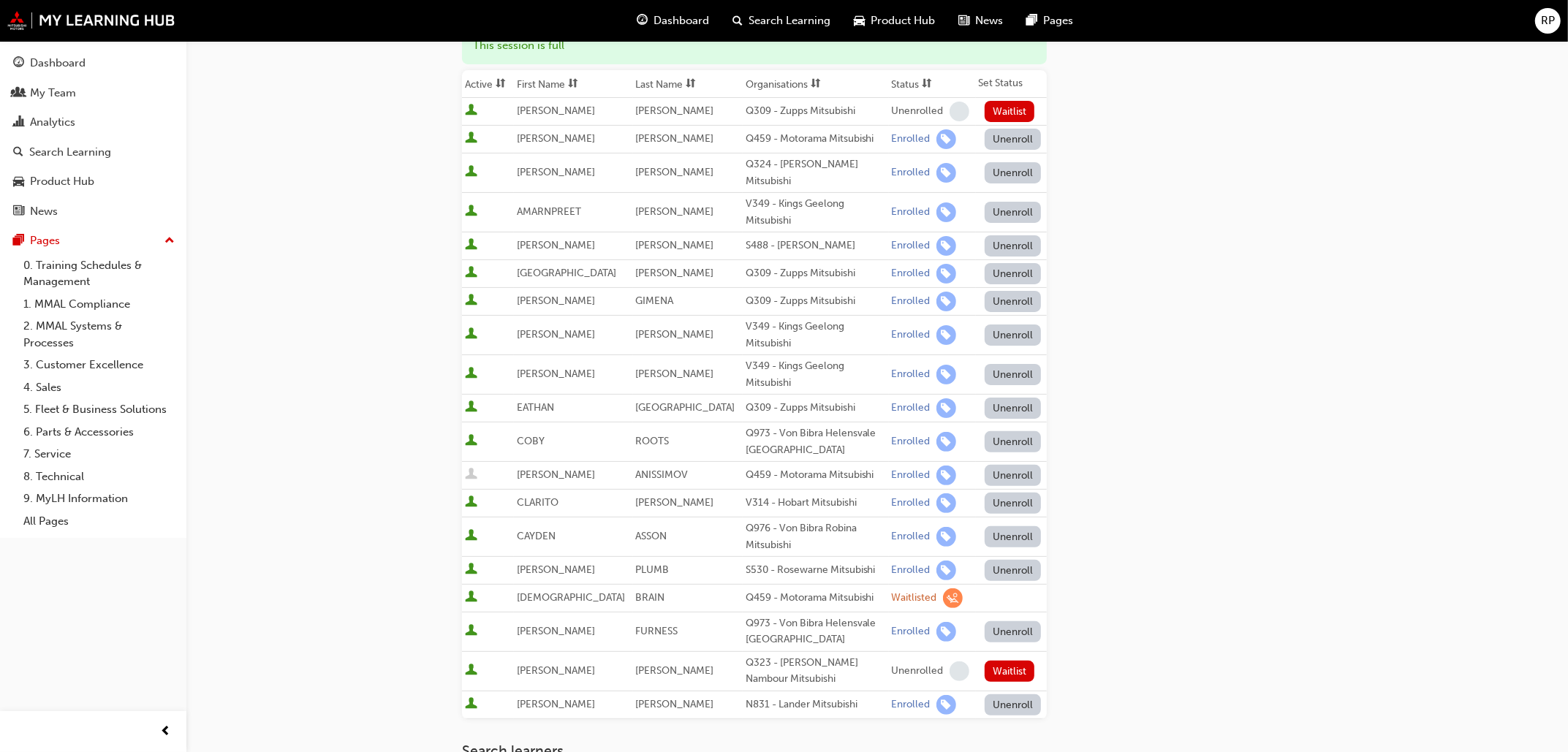
scroll to position [274, 0]
click at [1006, 261] on button "Unenroll" at bounding box center [1013, 271] width 57 height 21
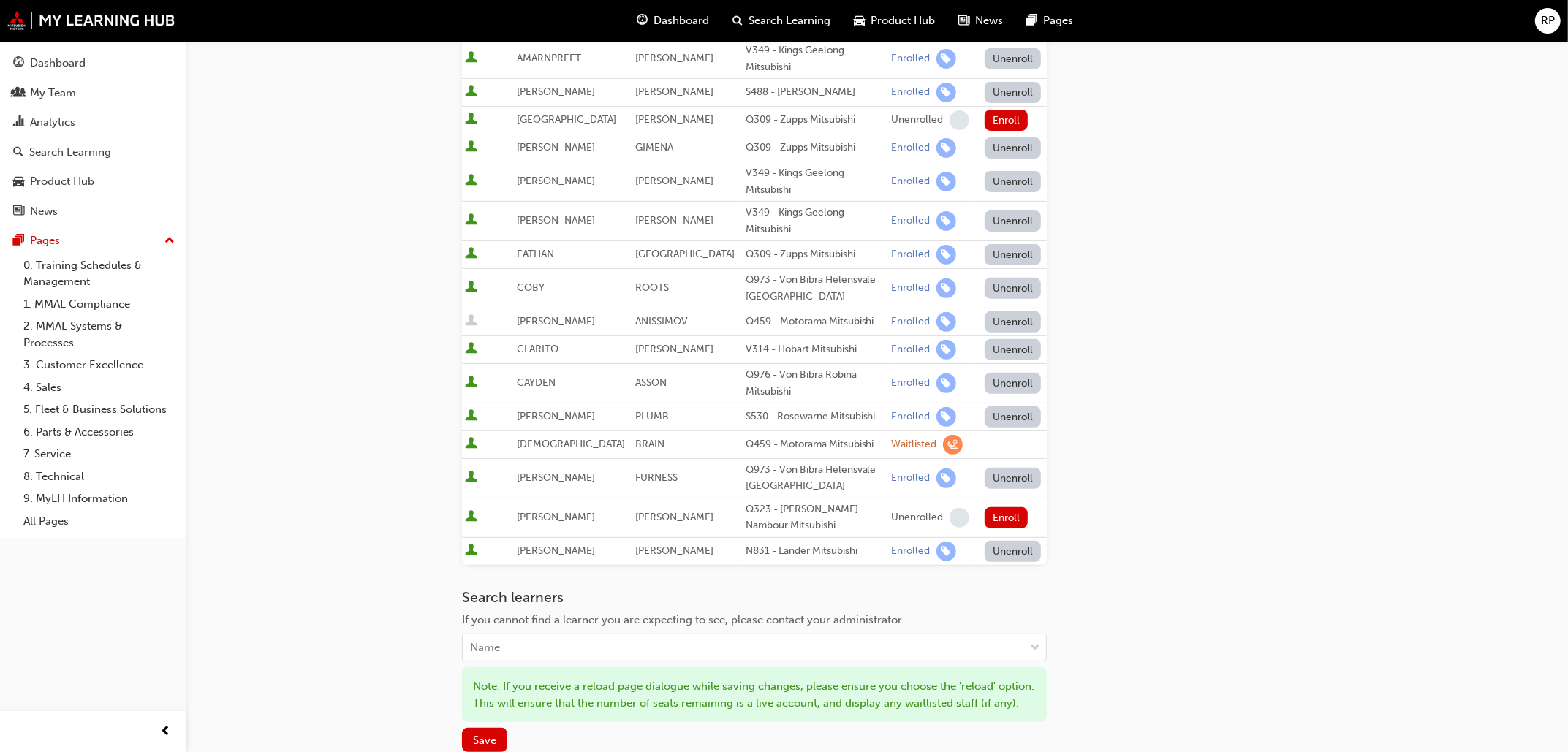
scroll to position [621, 0]
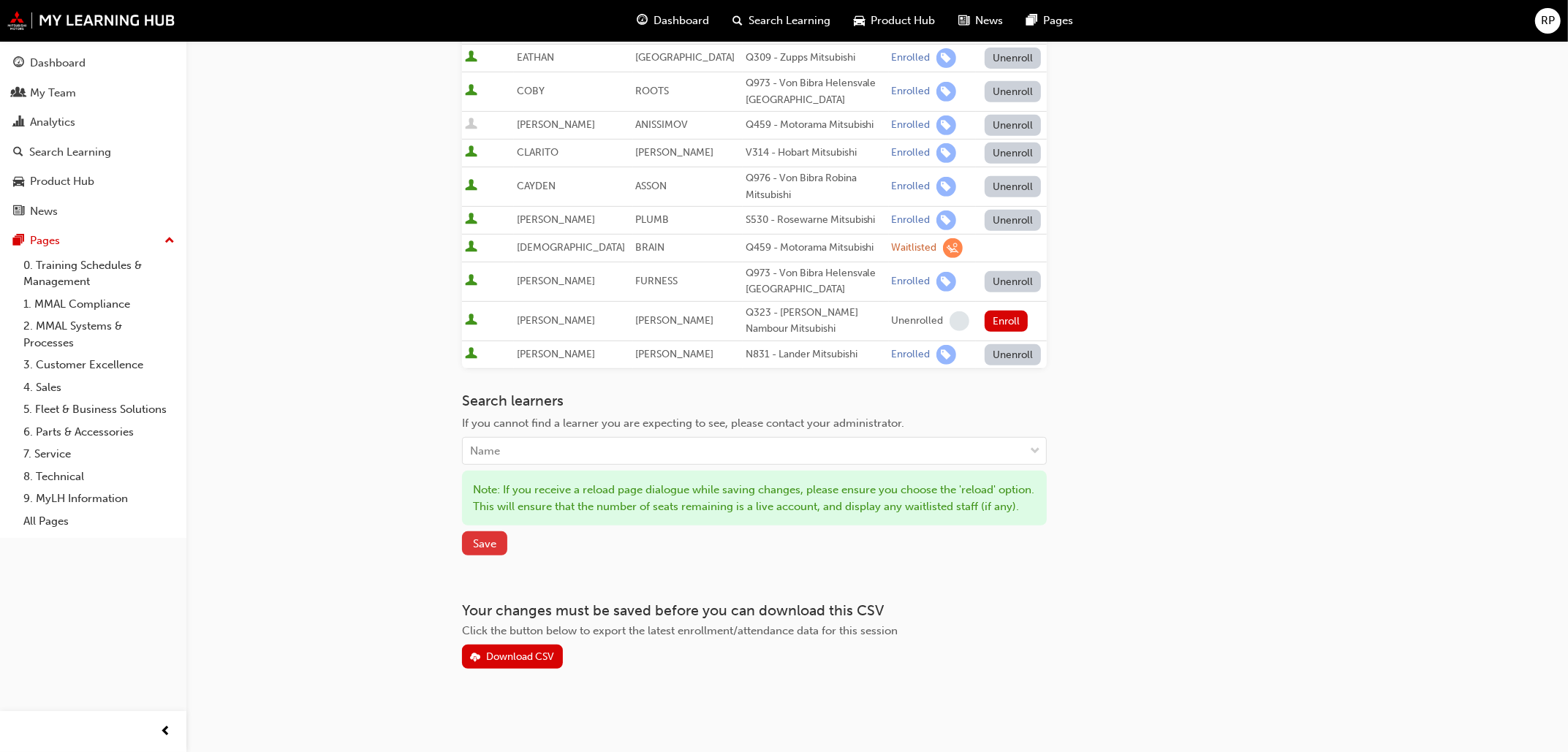
click at [495, 551] on button "Save" at bounding box center [484, 543] width 45 height 24
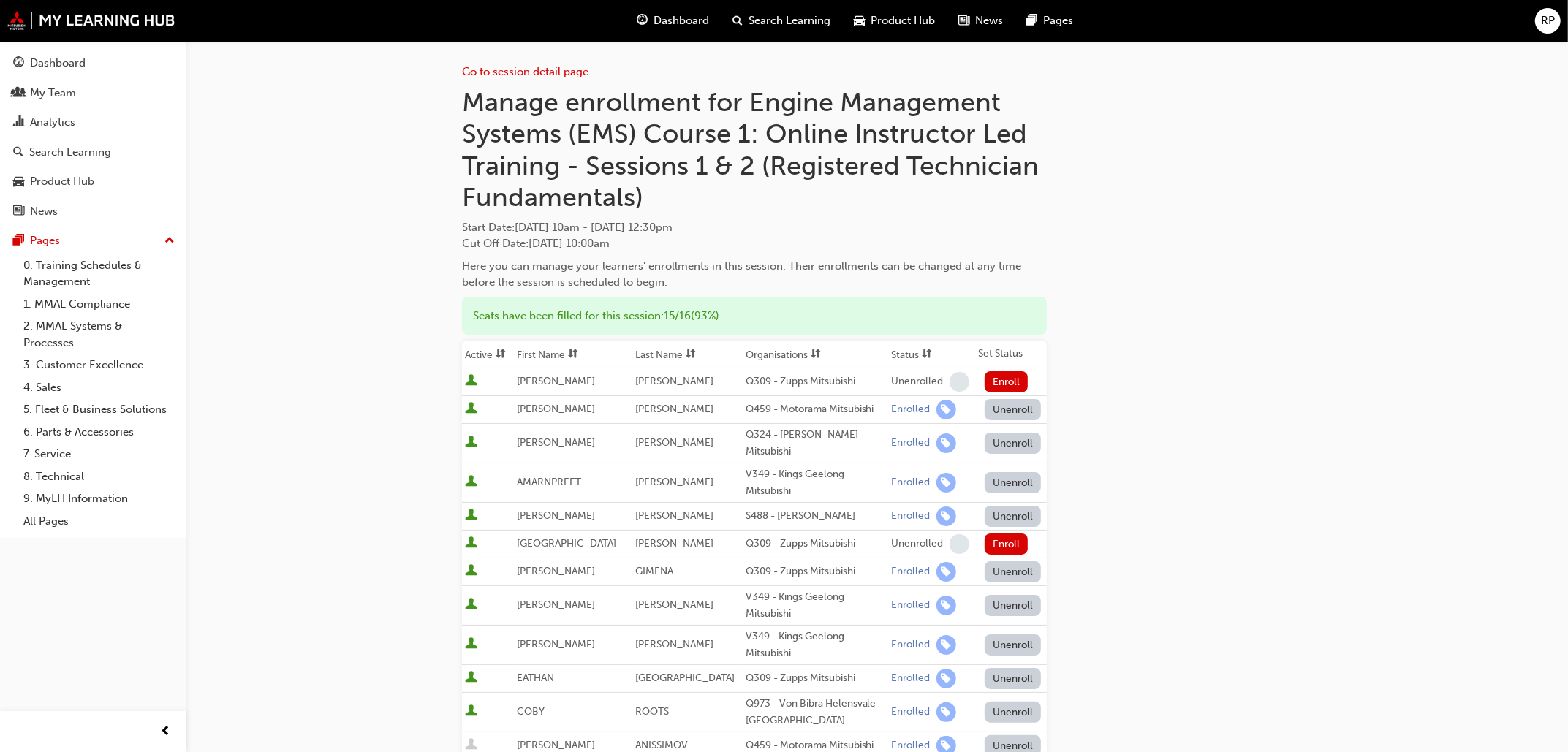
scroll to position [0, 0]
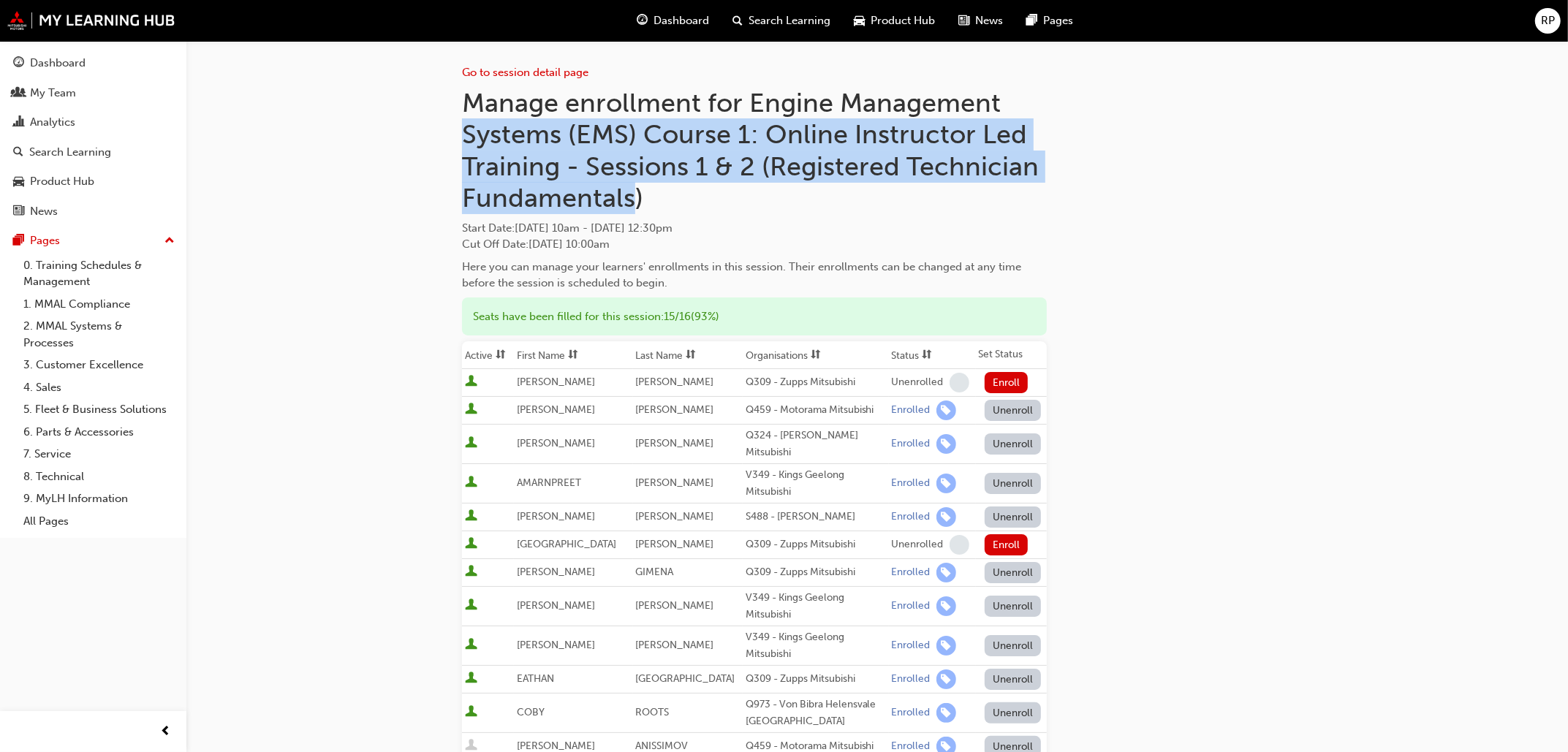
drag, startPoint x: 627, startPoint y: 208, endPoint x: 458, endPoint y: 128, distance: 187.0
click at [458, 128] on div "Go to session detail page Manage enrollment for Engine Management Systems (EMS)…" at bounding box center [877, 659] width 878 height 1236
drag, startPoint x: 458, startPoint y: 128, endPoint x: 474, endPoint y: 14, distance: 115.1
click at [407, 147] on div "Go to session detail page Manage enrollment for Engine Management Systems (EMS)…" at bounding box center [784, 656] width 1568 height 1313
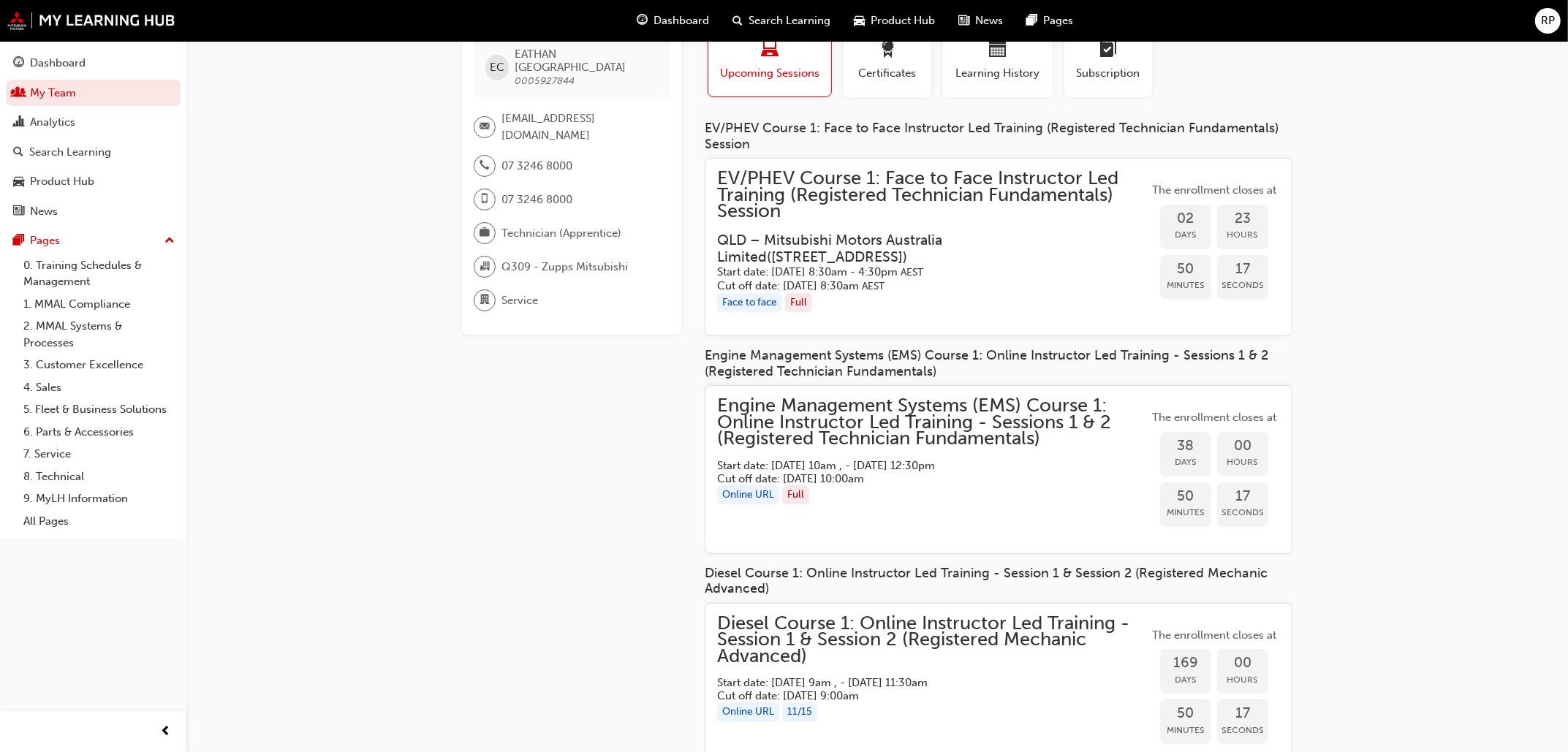
scroll to position [91, 0]
